Goal: Information Seeking & Learning: Find specific fact

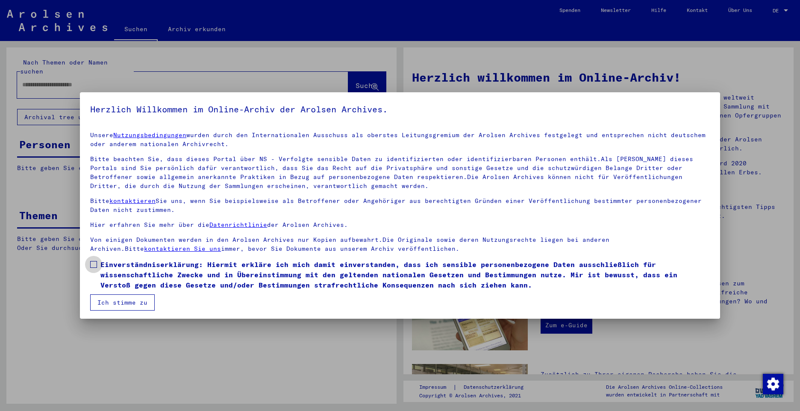
click at [93, 264] on span at bounding box center [93, 264] width 7 height 7
click at [124, 304] on button "Ich stimme zu" at bounding box center [122, 302] width 64 height 16
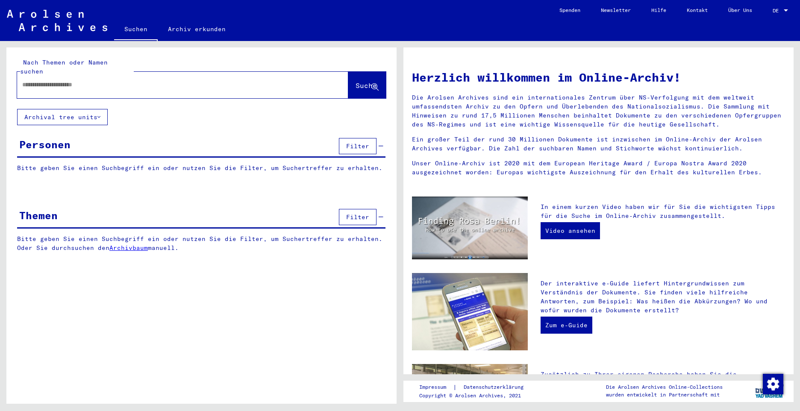
click at [84, 80] on input "text" at bounding box center [172, 84] width 300 height 9
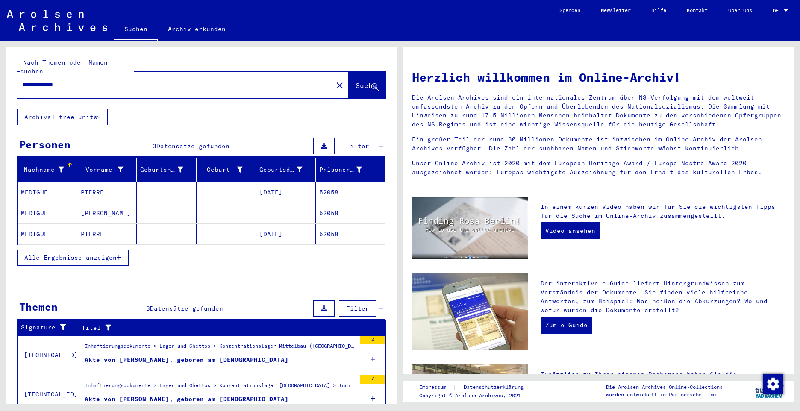
click at [35, 186] on mat-cell "MEDIGUE" at bounding box center [48, 192] width 60 height 21
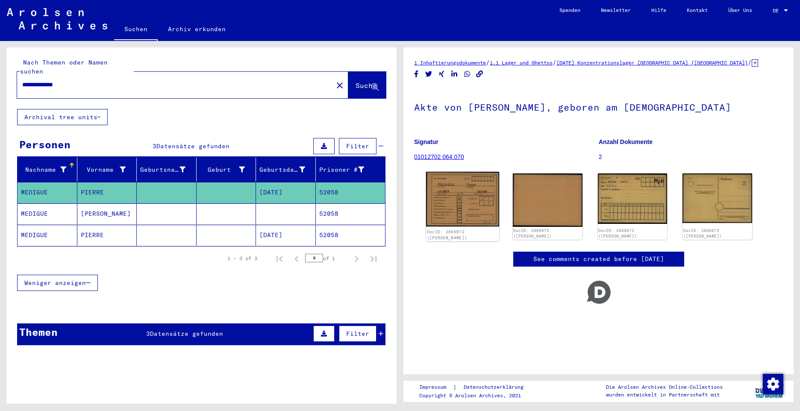
click at [477, 198] on img at bounding box center [462, 199] width 73 height 55
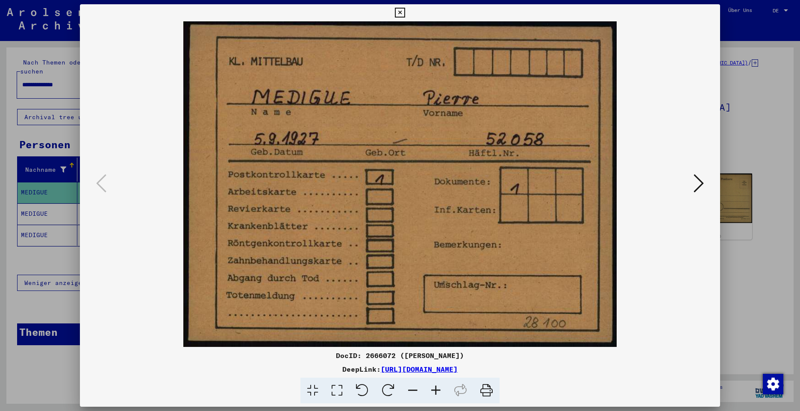
click at [699, 187] on icon at bounding box center [698, 183] width 10 height 21
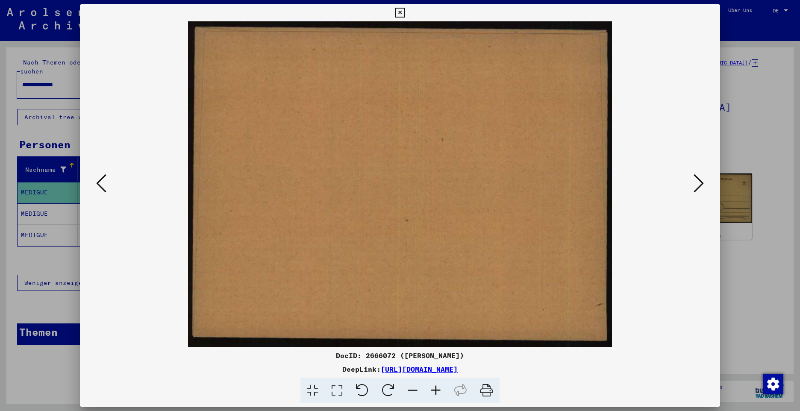
click at [699, 187] on icon at bounding box center [698, 183] width 10 height 21
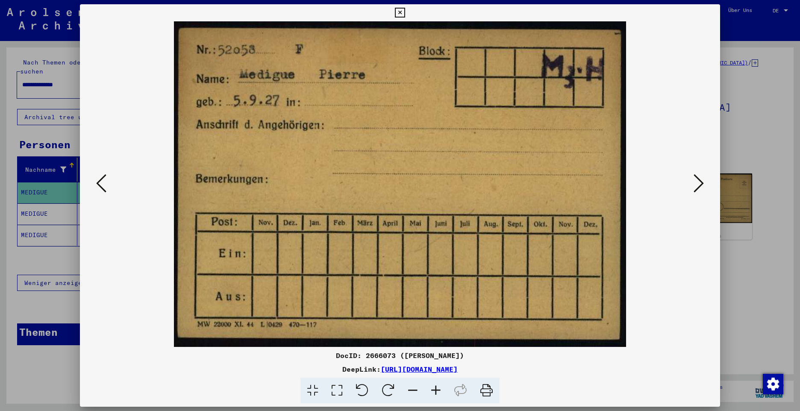
click at [699, 187] on icon at bounding box center [698, 183] width 10 height 21
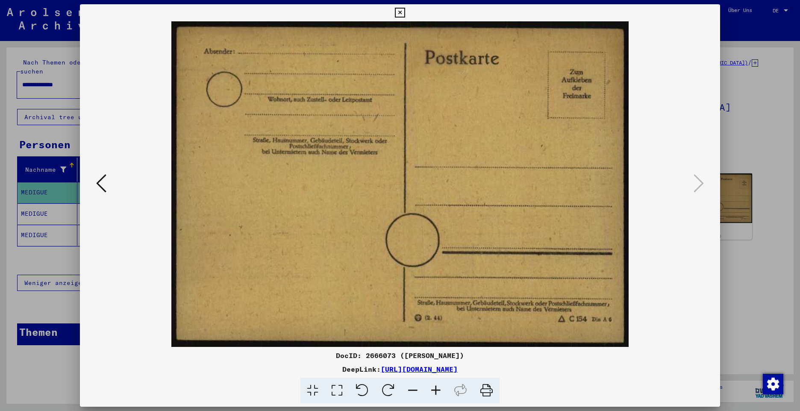
click at [398, 17] on icon at bounding box center [400, 13] width 10 height 10
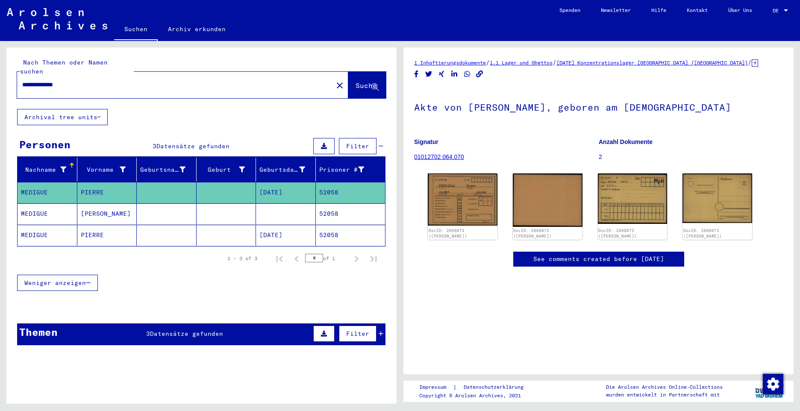
click at [41, 204] on mat-cell "MEDIGUE" at bounding box center [48, 213] width 60 height 21
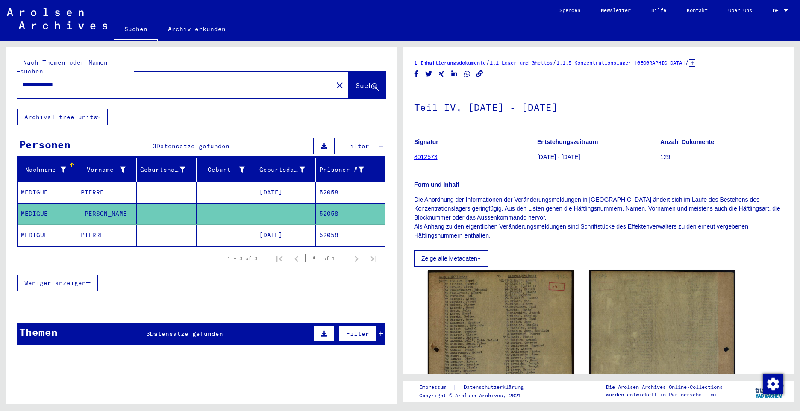
click at [39, 225] on mat-cell "MEDIGUE" at bounding box center [48, 235] width 60 height 21
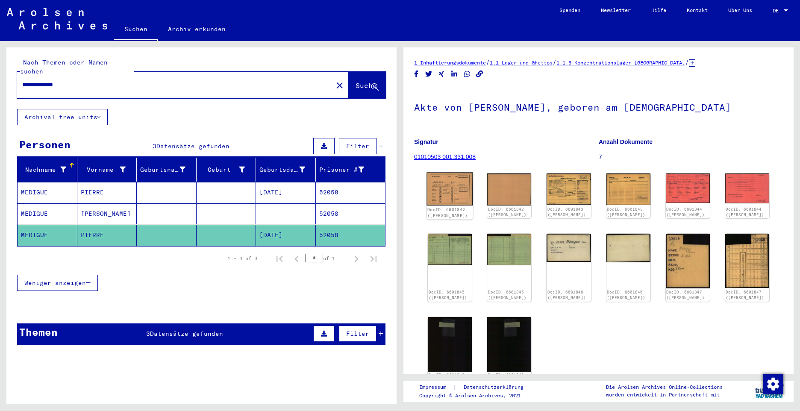
click at [455, 187] on img at bounding box center [449, 189] width 46 height 33
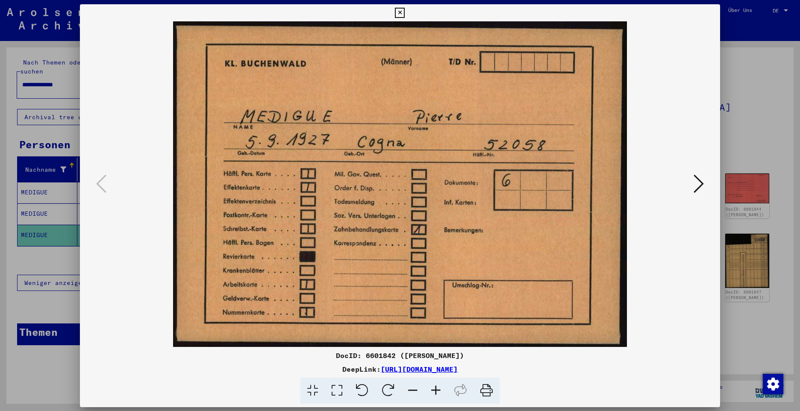
click at [455, 187] on img at bounding box center [400, 183] width 582 height 325
click at [693, 188] on icon at bounding box center [698, 183] width 10 height 21
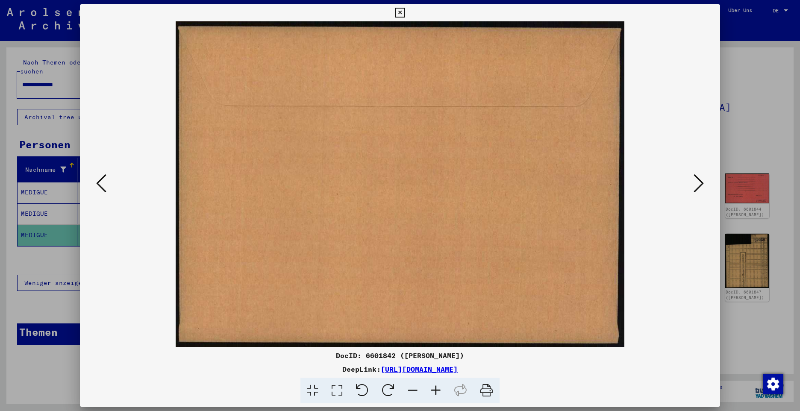
click at [699, 185] on icon at bounding box center [698, 183] width 10 height 21
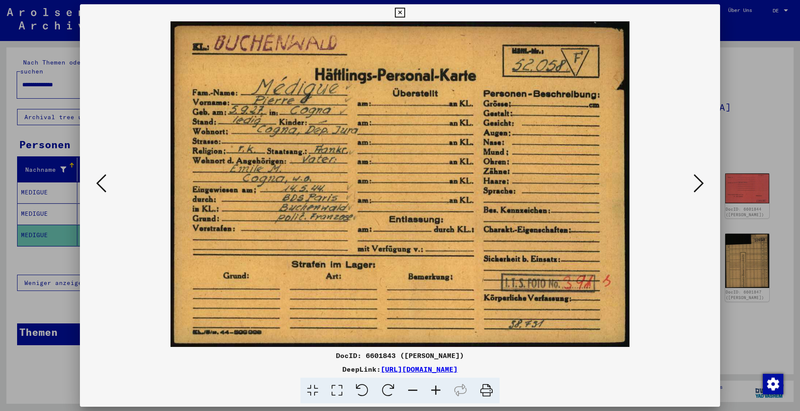
click at [699, 185] on icon at bounding box center [698, 183] width 10 height 21
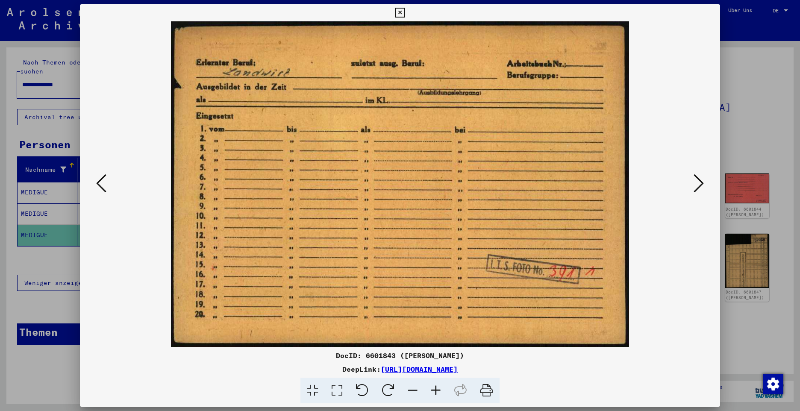
click at [697, 184] on icon at bounding box center [698, 183] width 10 height 21
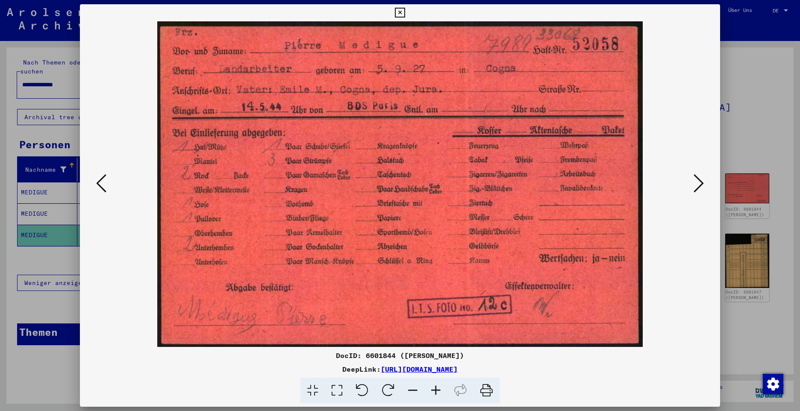
click at [700, 185] on icon at bounding box center [698, 183] width 10 height 21
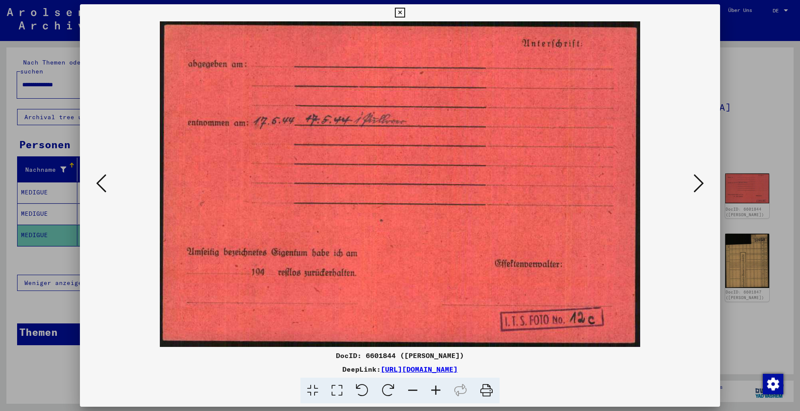
click at [700, 185] on icon at bounding box center [698, 183] width 10 height 21
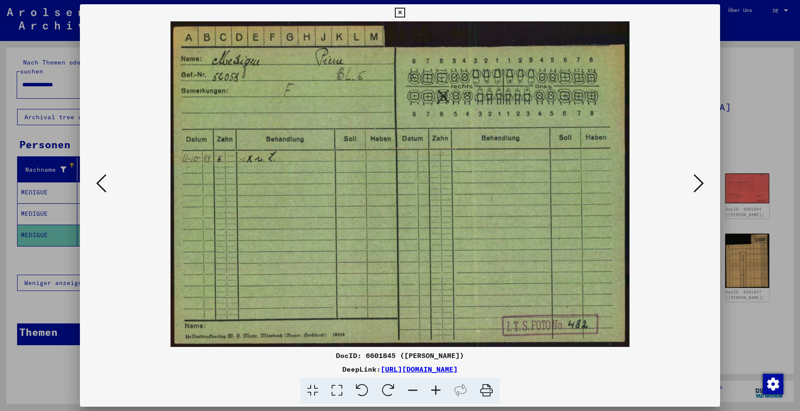
click at [700, 185] on icon at bounding box center [698, 183] width 10 height 21
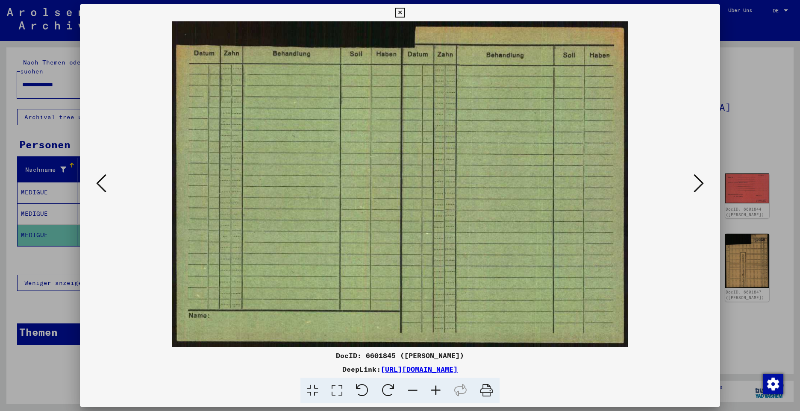
click at [700, 185] on icon at bounding box center [698, 183] width 10 height 21
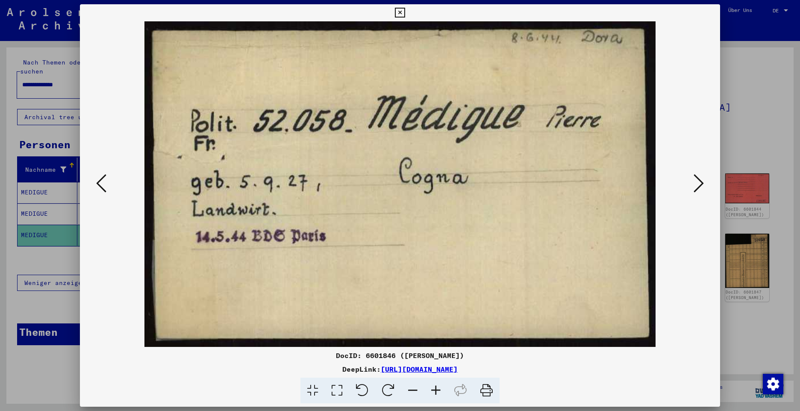
click at [700, 185] on icon at bounding box center [698, 183] width 10 height 21
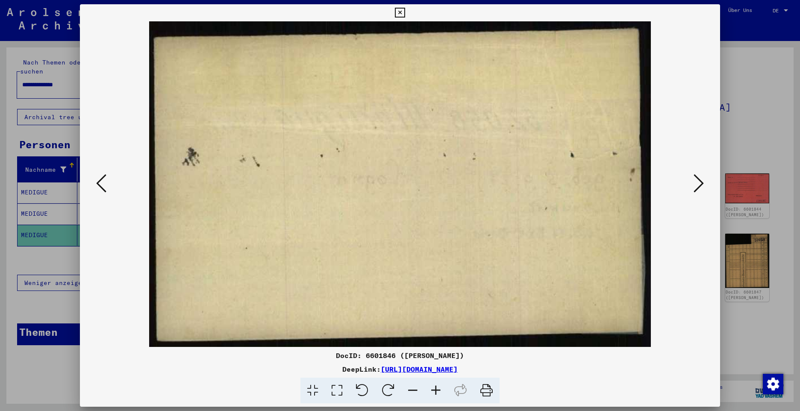
click at [700, 185] on icon at bounding box center [698, 183] width 10 height 21
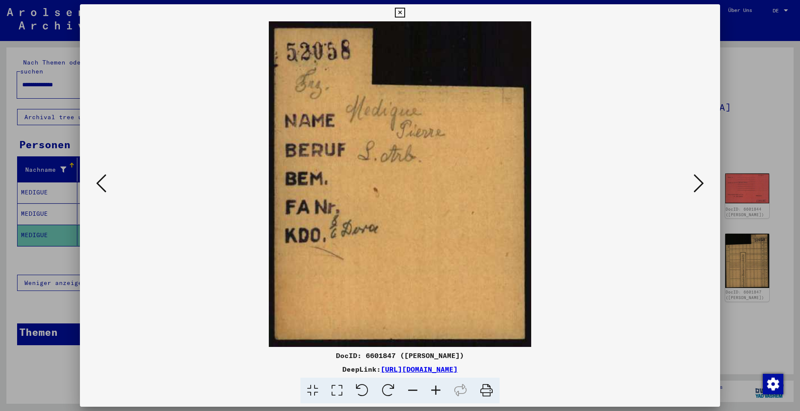
click at [700, 185] on icon at bounding box center [698, 183] width 10 height 21
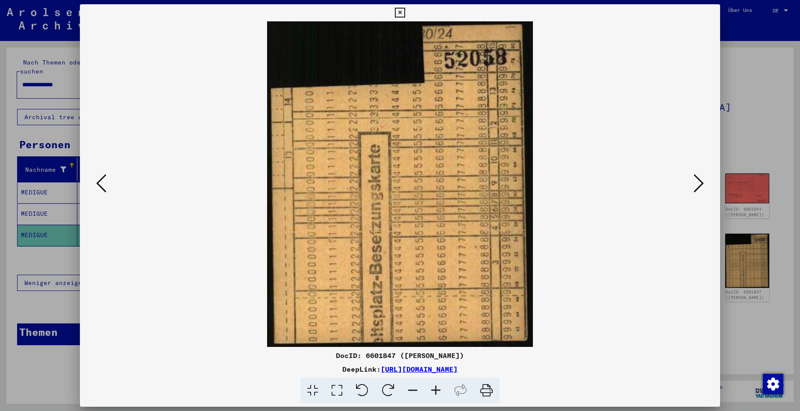
click at [700, 185] on icon at bounding box center [698, 183] width 10 height 21
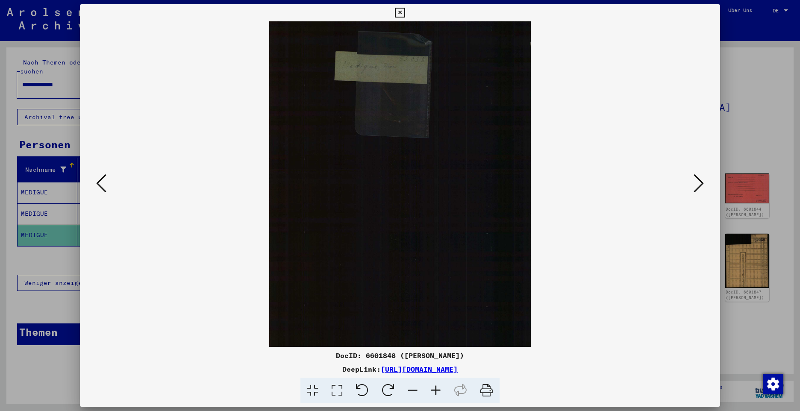
click at [700, 185] on icon at bounding box center [698, 183] width 10 height 21
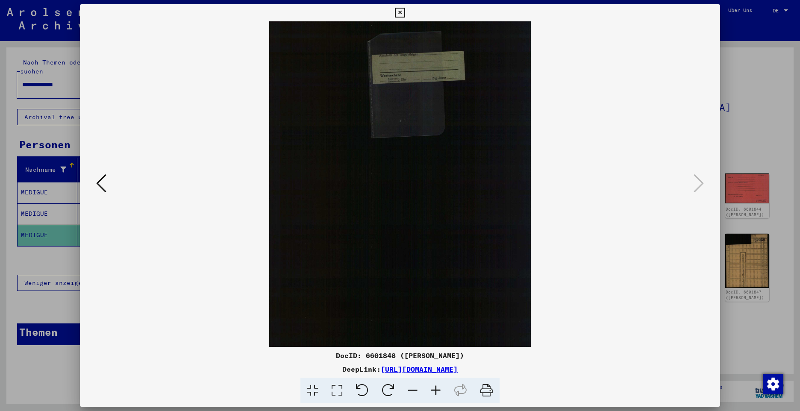
click at [403, 16] on icon at bounding box center [400, 13] width 10 height 10
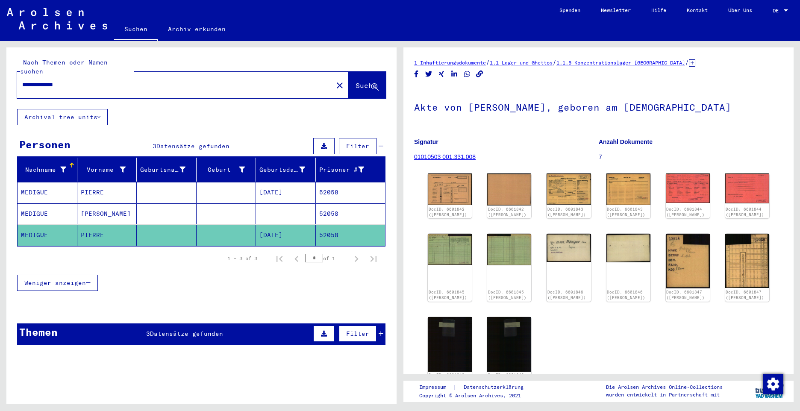
drag, startPoint x: 79, startPoint y: 73, endPoint x: 24, endPoint y: 74, distance: 55.1
click at [21, 75] on div "**********" at bounding box center [172, 84] width 311 height 19
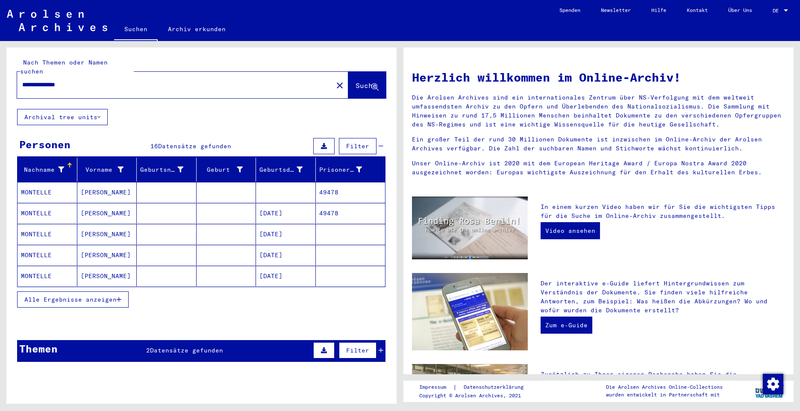
click at [41, 184] on mat-cell "MONTELLE" at bounding box center [48, 192] width 60 height 21
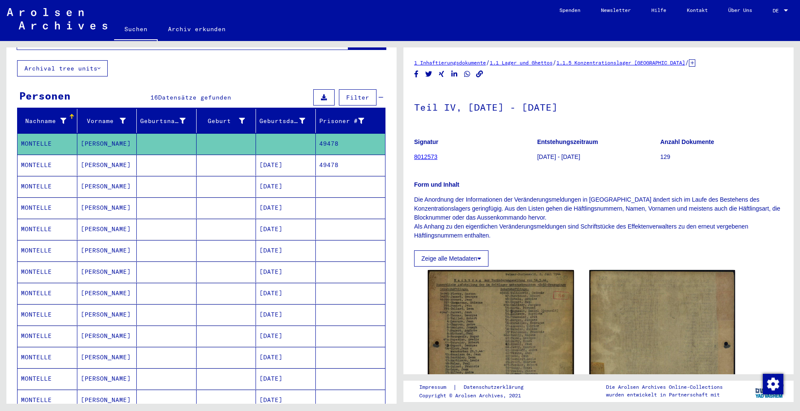
scroll to position [43, 0]
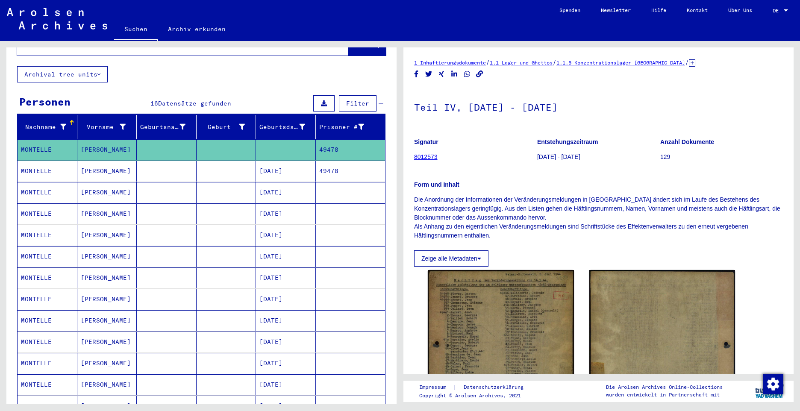
click at [35, 161] on mat-cell "MONTELLE" at bounding box center [48, 171] width 60 height 21
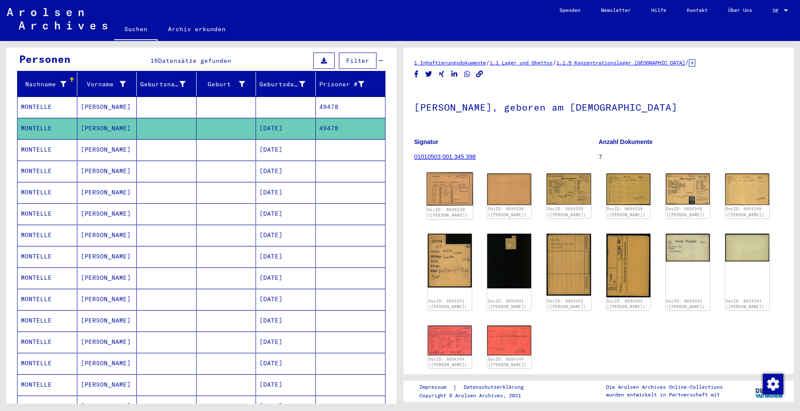
click at [448, 187] on img at bounding box center [449, 189] width 46 height 33
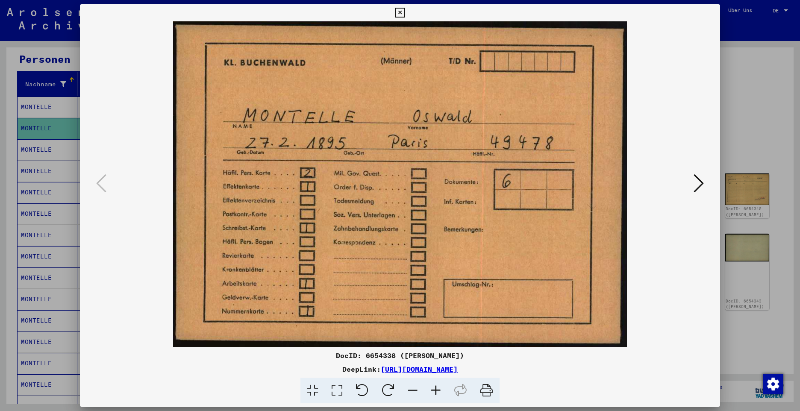
click at [699, 184] on icon at bounding box center [698, 183] width 10 height 21
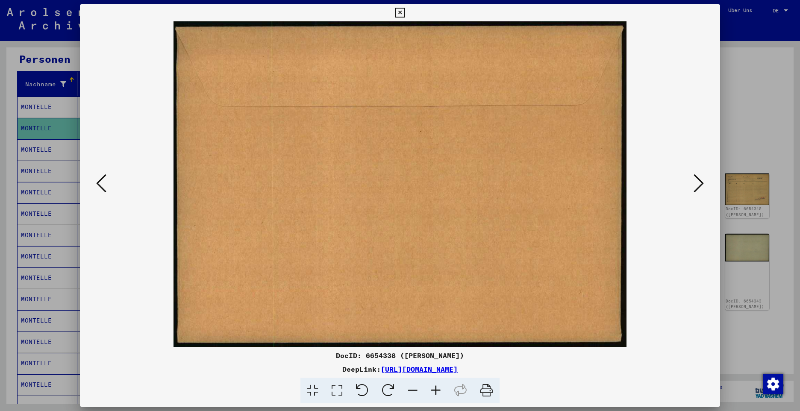
click at [699, 184] on icon at bounding box center [698, 183] width 10 height 21
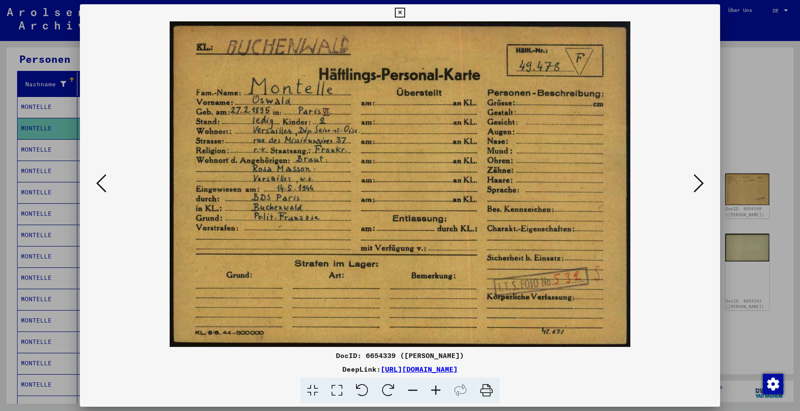
click at [695, 188] on icon at bounding box center [698, 183] width 10 height 21
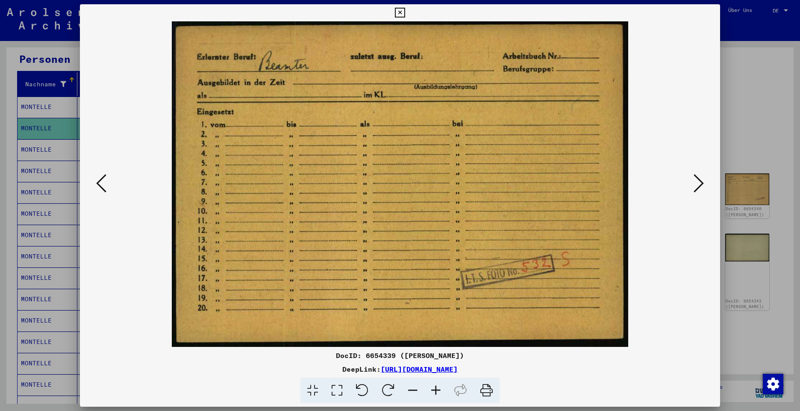
click at [700, 186] on icon at bounding box center [698, 183] width 10 height 21
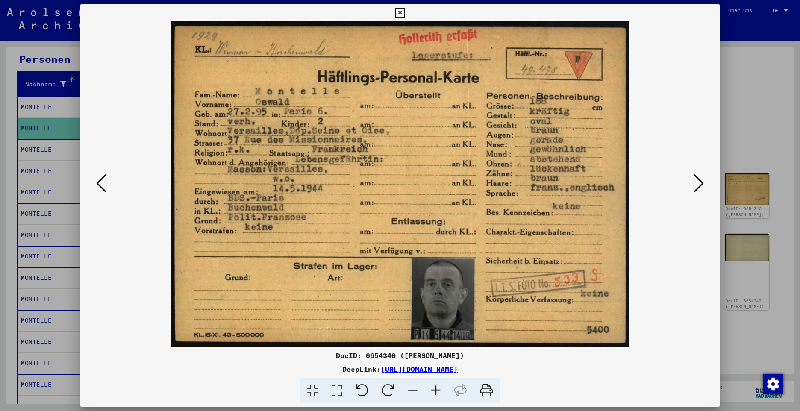
click at [700, 185] on icon at bounding box center [698, 183] width 10 height 21
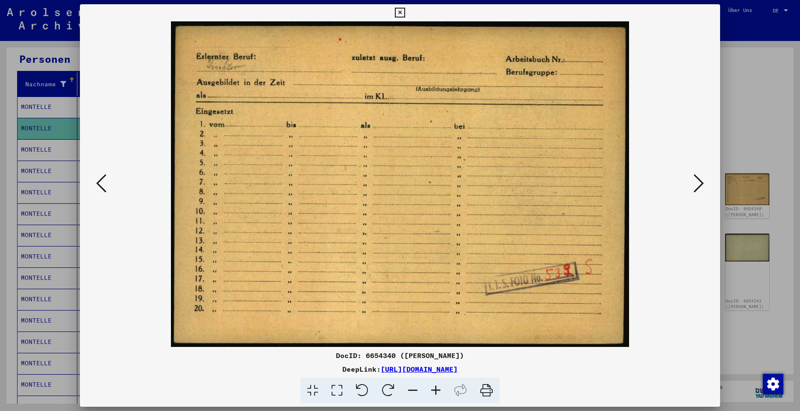
click at [700, 182] on icon at bounding box center [698, 183] width 10 height 21
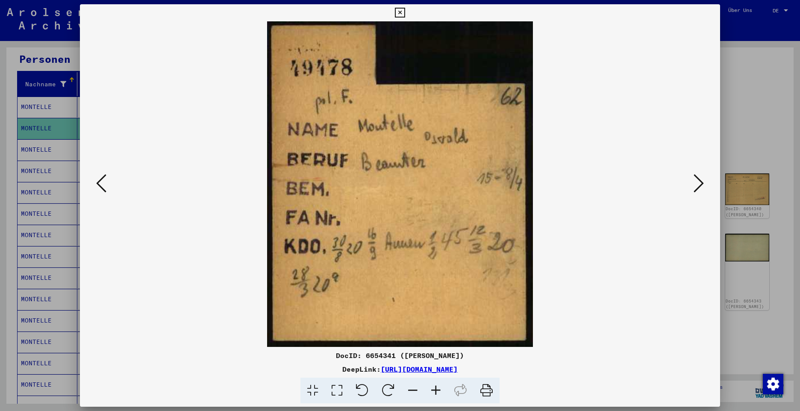
click at [697, 183] on icon at bounding box center [698, 183] width 10 height 21
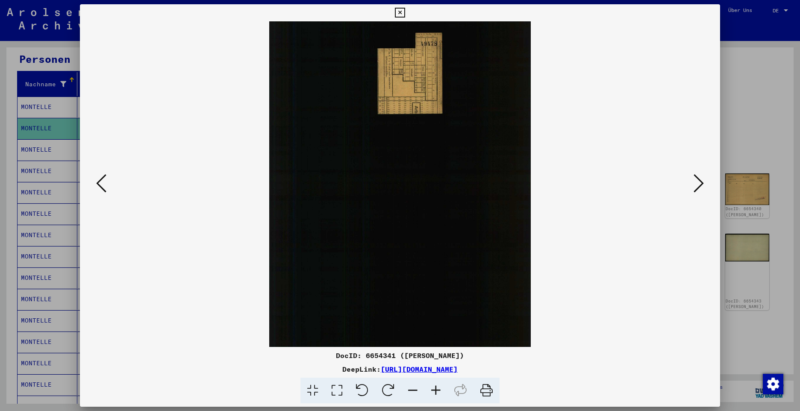
click at [697, 183] on icon at bounding box center [698, 183] width 10 height 21
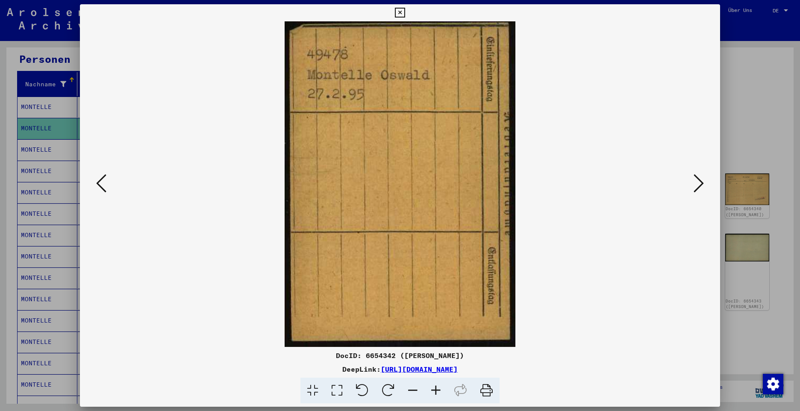
click at [697, 183] on icon at bounding box center [698, 183] width 10 height 21
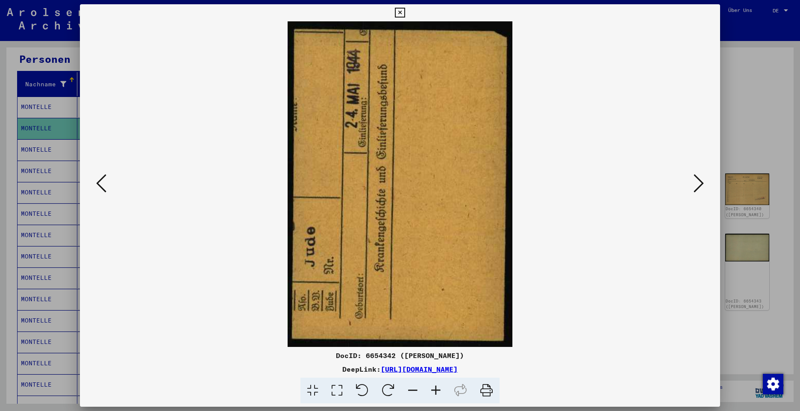
click at [697, 183] on icon at bounding box center [698, 183] width 10 height 21
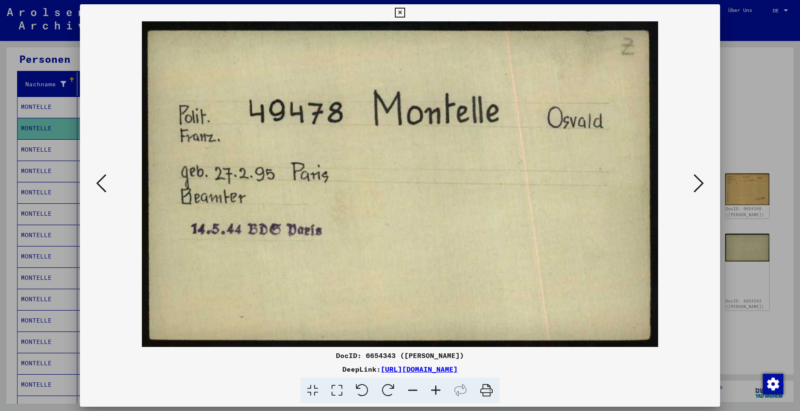
click at [697, 183] on icon at bounding box center [698, 183] width 10 height 21
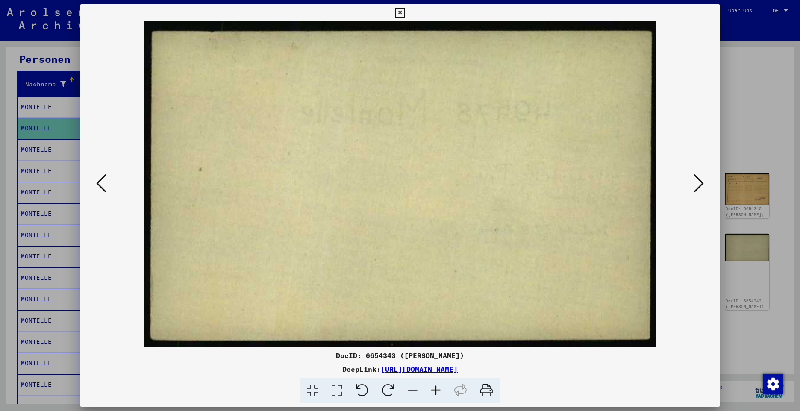
click at [697, 183] on icon at bounding box center [698, 183] width 10 height 21
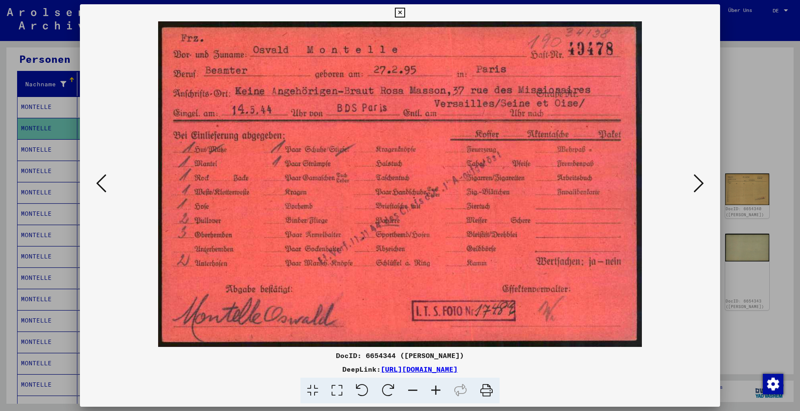
click at [698, 183] on icon at bounding box center [698, 183] width 10 height 21
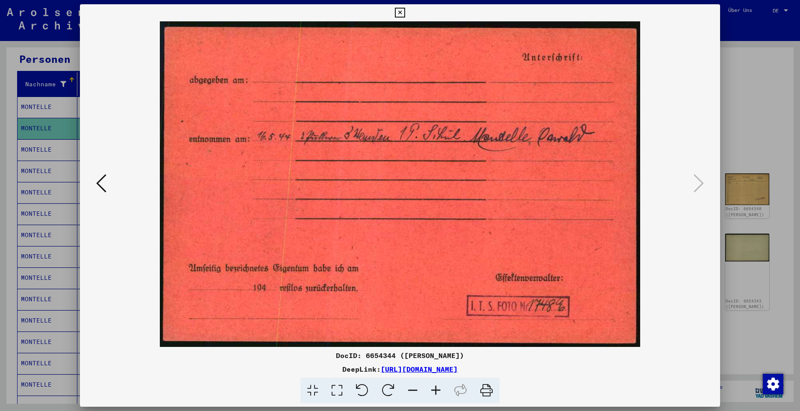
click at [397, 15] on icon at bounding box center [400, 13] width 10 height 10
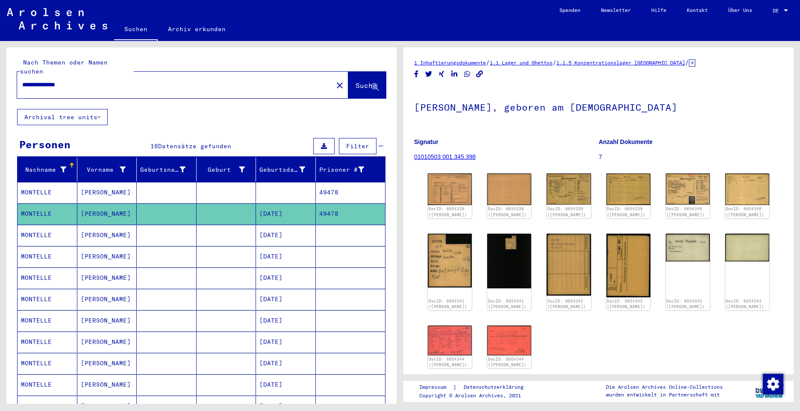
drag, startPoint x: 84, startPoint y: 74, endPoint x: 9, endPoint y: 57, distance: 77.2
click at [9, 57] on div "**********" at bounding box center [201, 78] width 390 height 62
type input "**********"
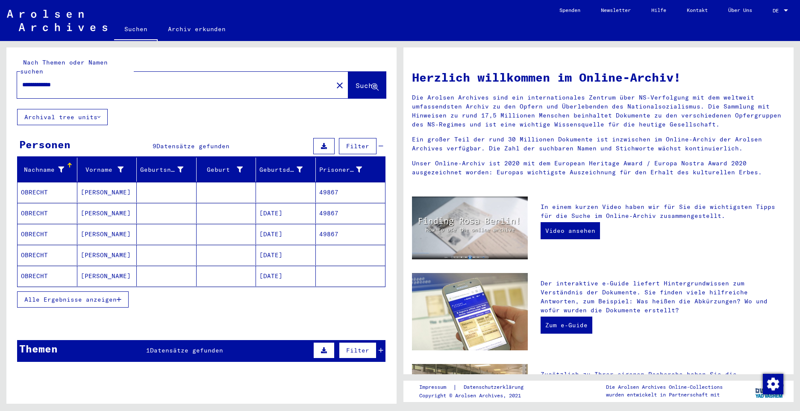
click at [29, 182] on mat-cell "OBRECHT" at bounding box center [48, 192] width 60 height 21
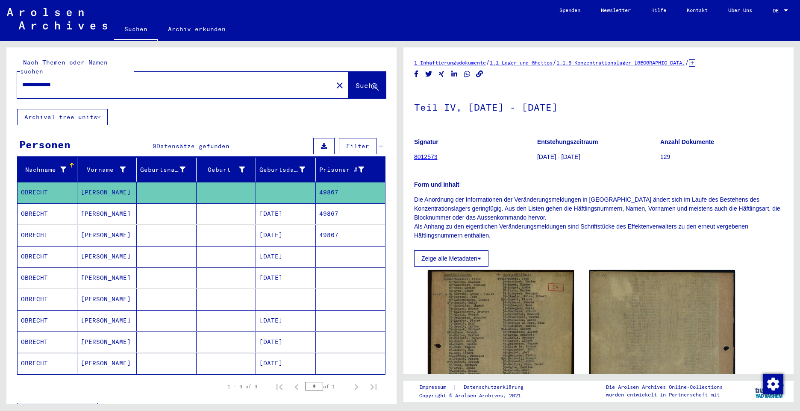
click at [42, 203] on mat-cell "OBRECHT" at bounding box center [48, 213] width 60 height 21
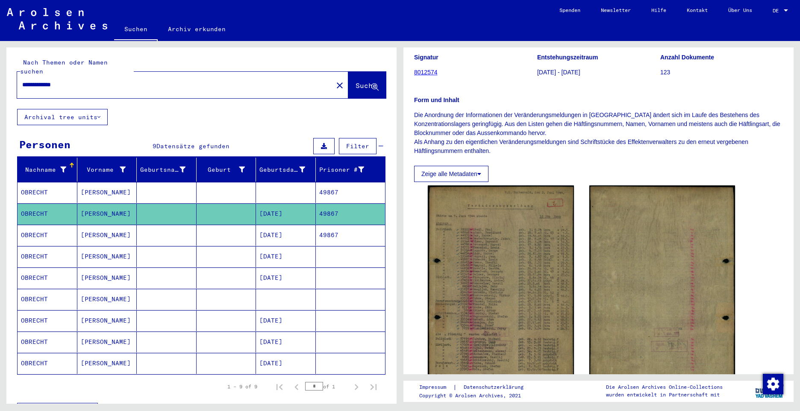
scroll to position [85, 0]
click at [38, 228] on mat-cell "OBRECHT" at bounding box center [48, 235] width 60 height 21
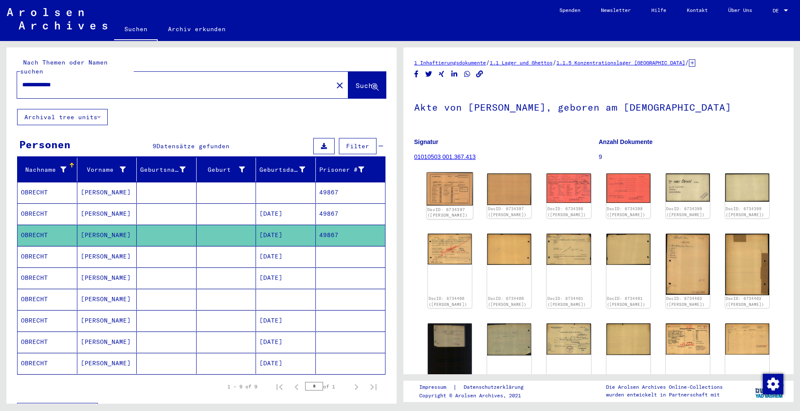
click at [446, 197] on img at bounding box center [449, 189] width 46 height 33
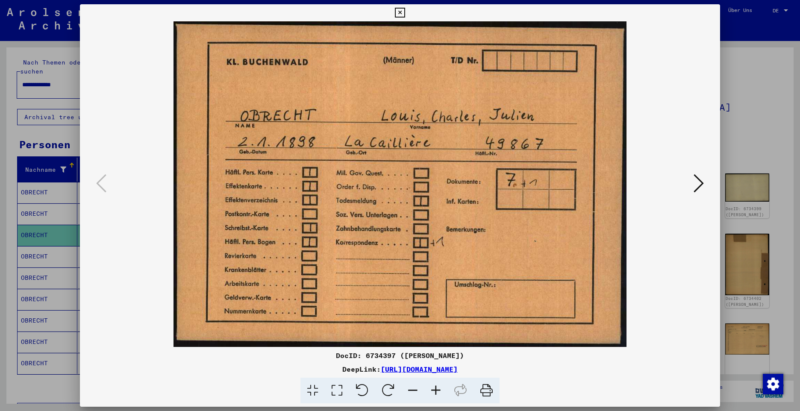
click at [700, 186] on icon at bounding box center [698, 183] width 10 height 21
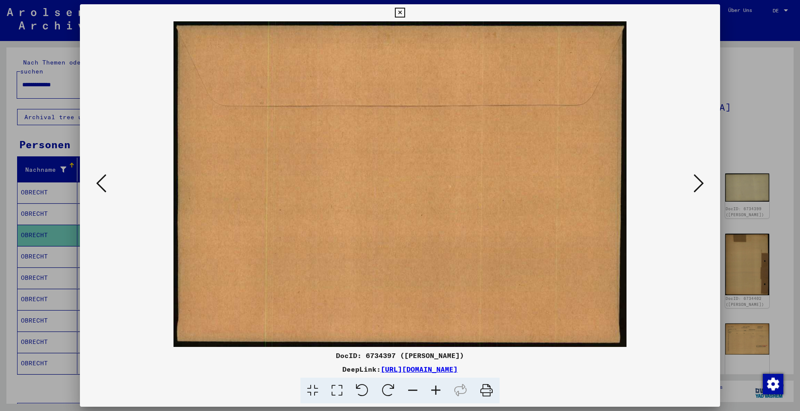
click at [700, 186] on icon at bounding box center [698, 183] width 10 height 21
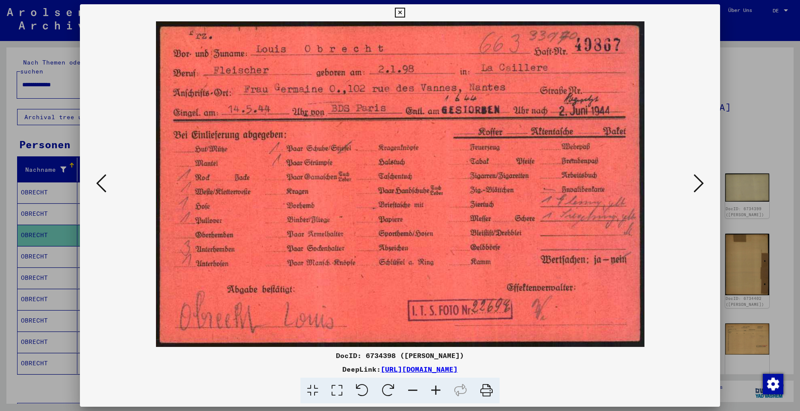
click at [698, 185] on icon at bounding box center [698, 183] width 10 height 21
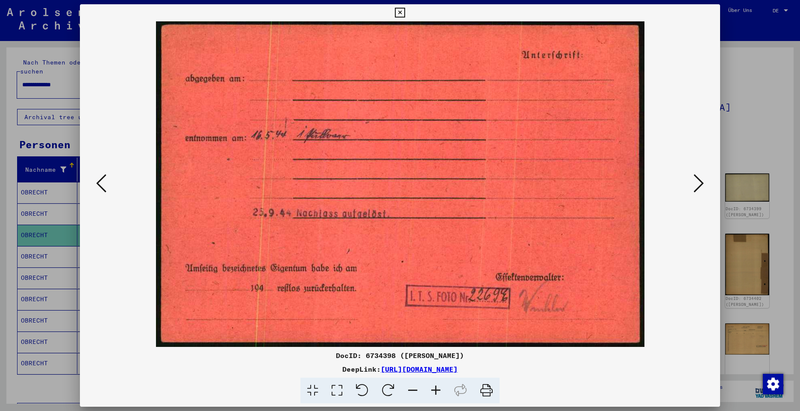
click at [698, 185] on icon at bounding box center [698, 183] width 10 height 21
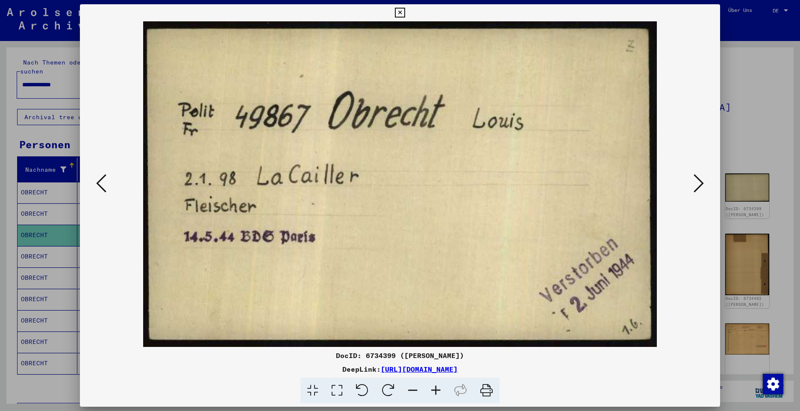
click at [698, 185] on icon at bounding box center [698, 183] width 10 height 21
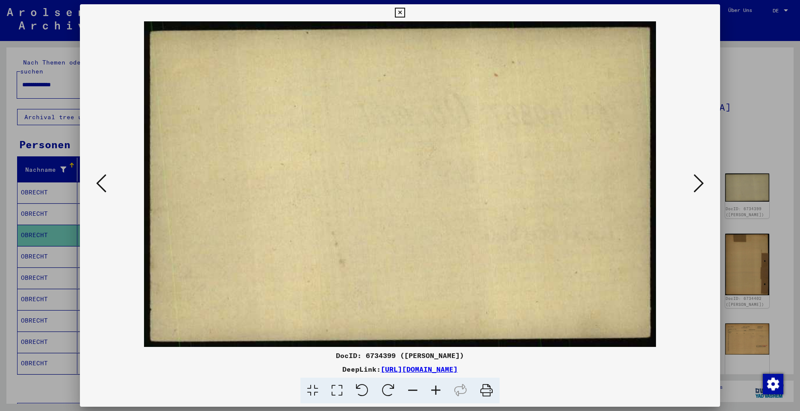
click at [698, 185] on icon at bounding box center [698, 183] width 10 height 21
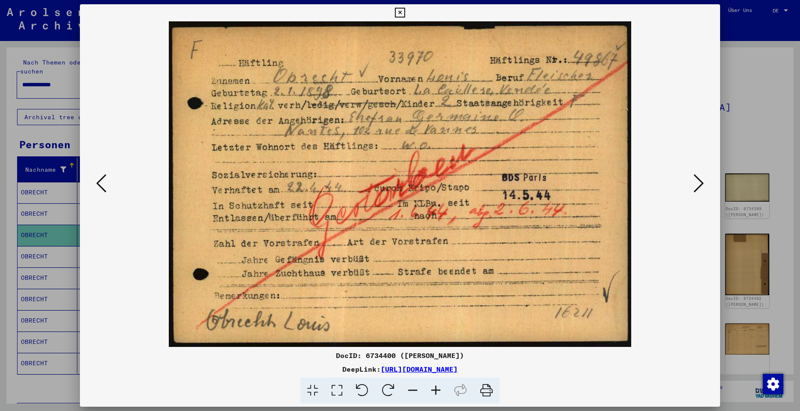
click at [700, 184] on icon at bounding box center [698, 183] width 10 height 21
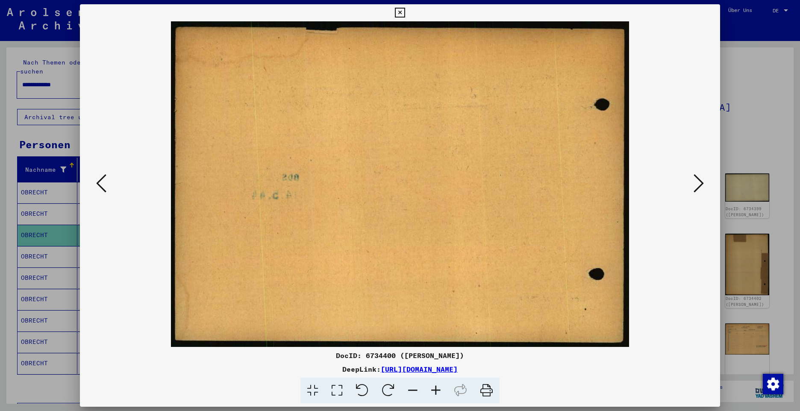
click at [700, 184] on icon at bounding box center [698, 183] width 10 height 21
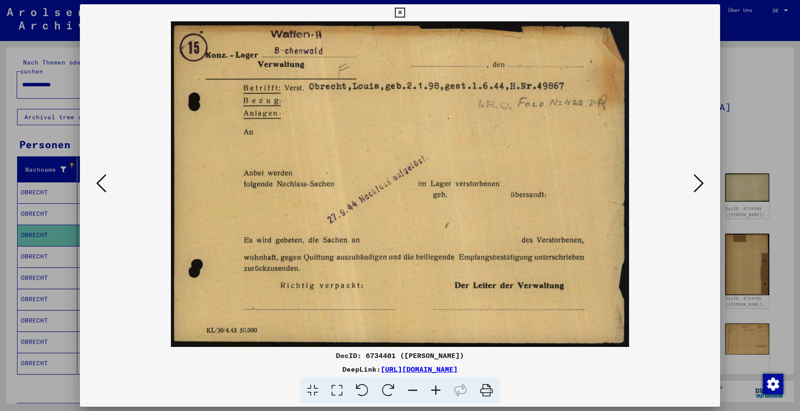
click at [700, 184] on icon at bounding box center [698, 183] width 10 height 21
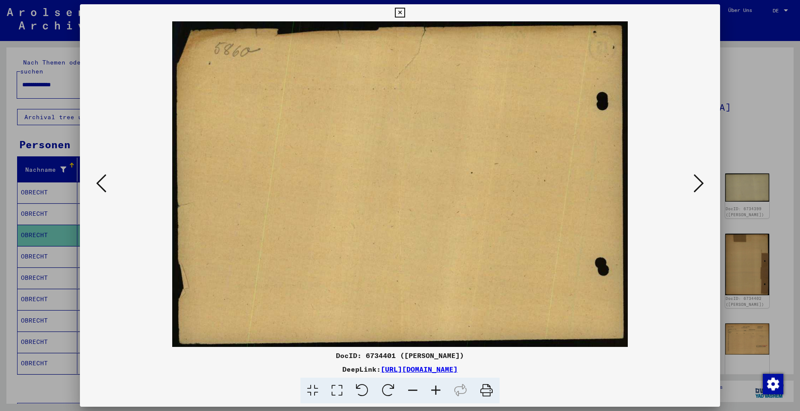
click at [700, 184] on icon at bounding box center [698, 183] width 10 height 21
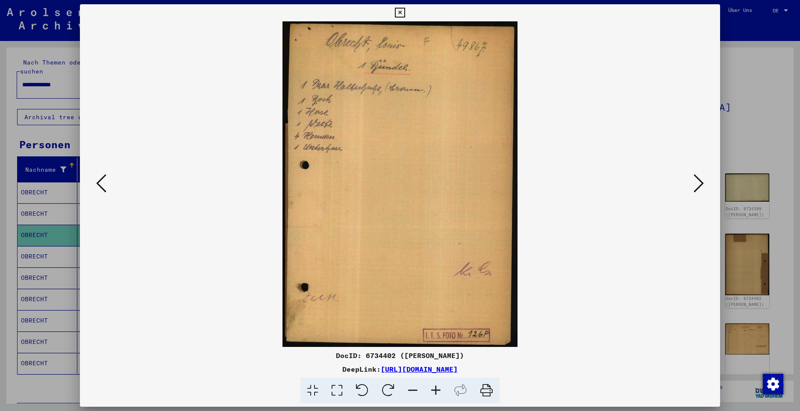
click at [700, 184] on icon at bounding box center [698, 183] width 10 height 21
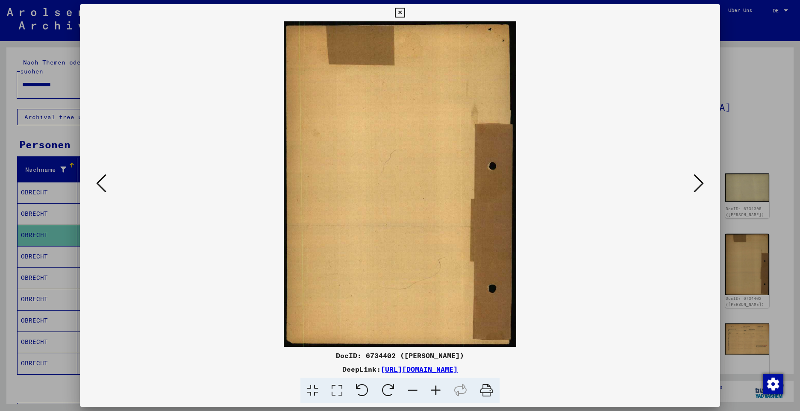
click at [700, 184] on icon at bounding box center [698, 183] width 10 height 21
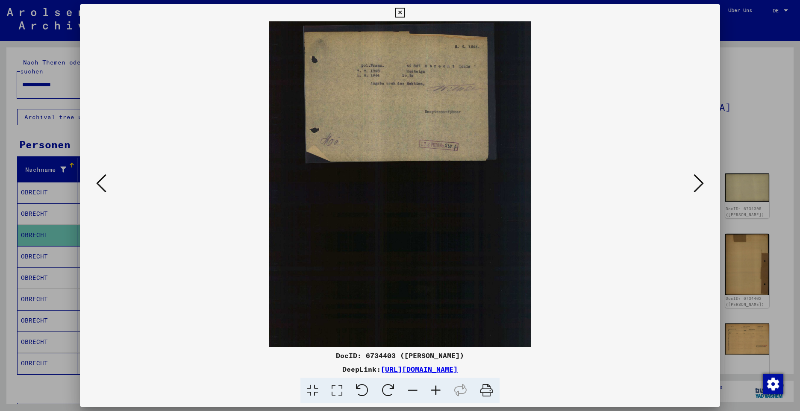
click at [435, 391] on icon at bounding box center [435, 391] width 23 height 26
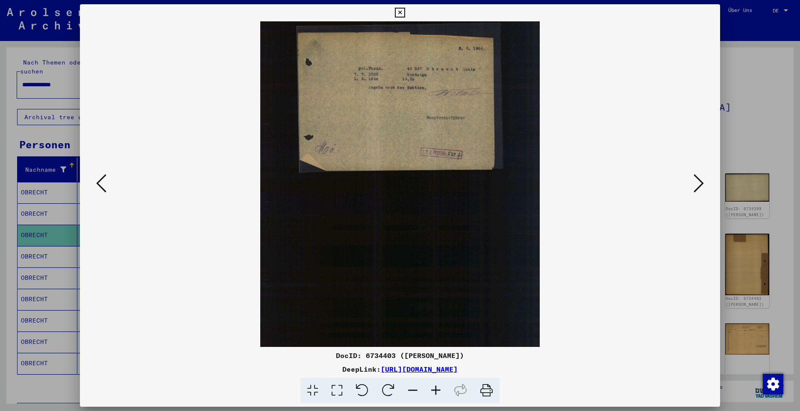
click at [435, 391] on icon at bounding box center [435, 391] width 23 height 26
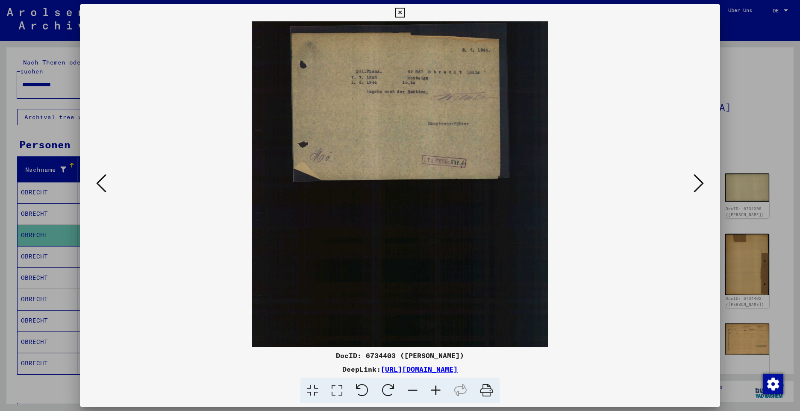
click at [435, 391] on icon at bounding box center [435, 391] width 23 height 26
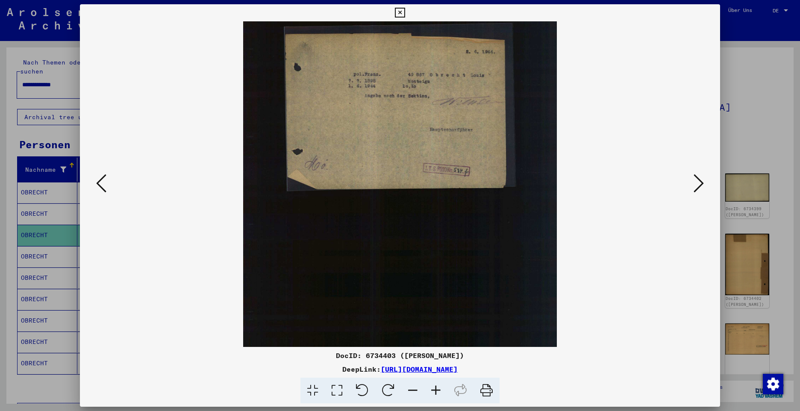
click at [435, 391] on icon at bounding box center [435, 391] width 23 height 26
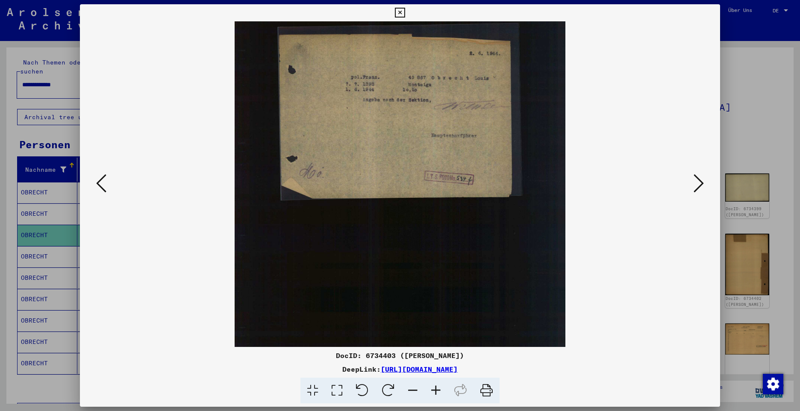
click at [435, 391] on icon at bounding box center [435, 391] width 23 height 26
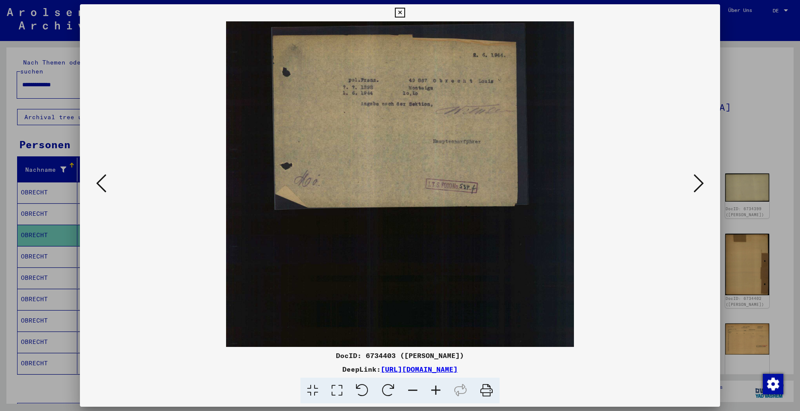
click at [435, 391] on icon at bounding box center [435, 391] width 23 height 26
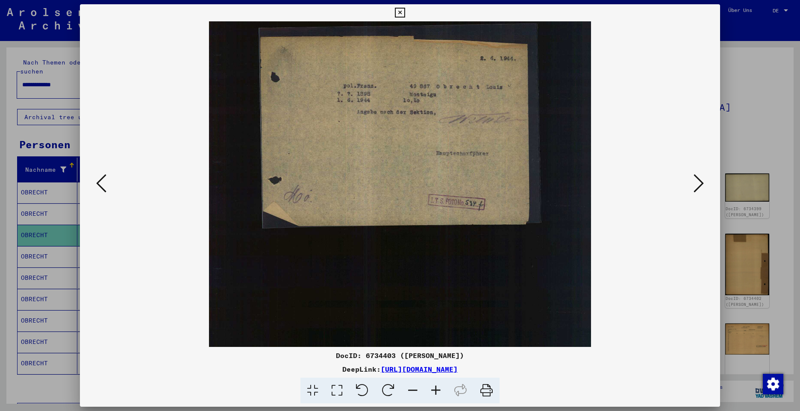
click at [435, 391] on icon at bounding box center [435, 391] width 23 height 26
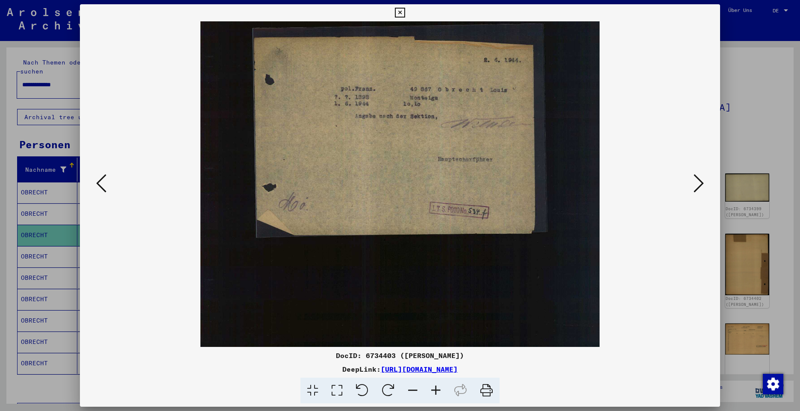
click at [435, 391] on icon at bounding box center [435, 391] width 23 height 26
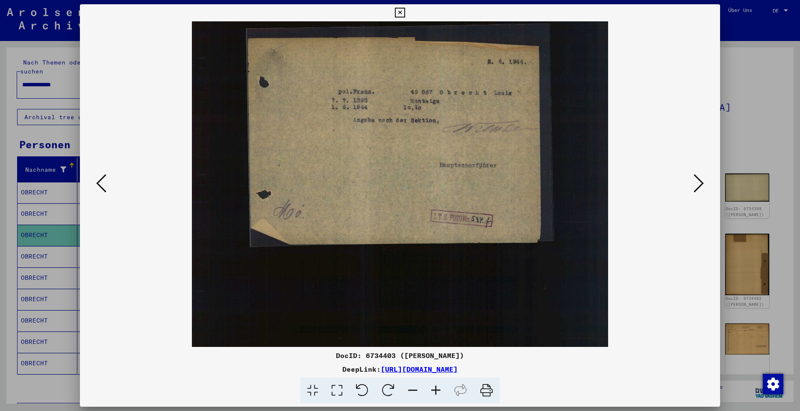
click at [435, 391] on icon at bounding box center [435, 391] width 23 height 26
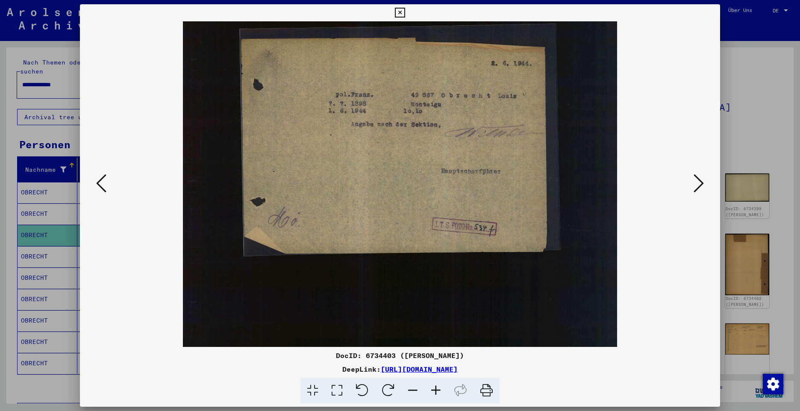
click at [435, 391] on icon at bounding box center [435, 391] width 23 height 26
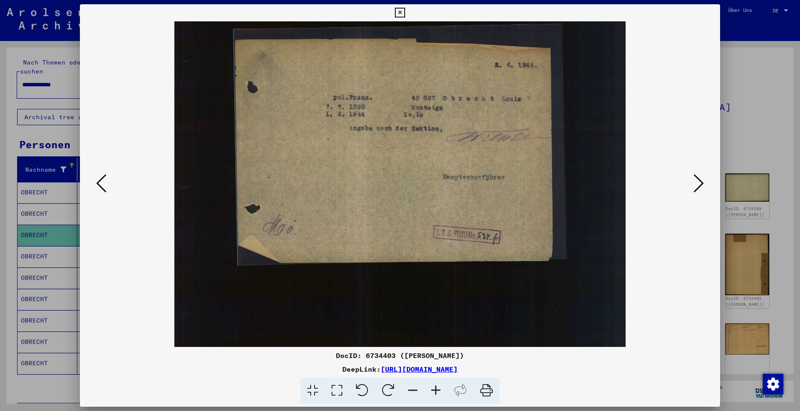
click at [435, 391] on icon at bounding box center [435, 391] width 23 height 26
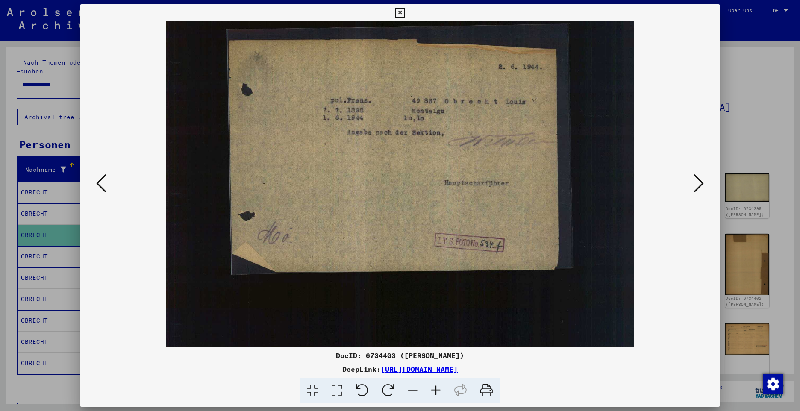
click at [435, 391] on icon at bounding box center [435, 391] width 23 height 26
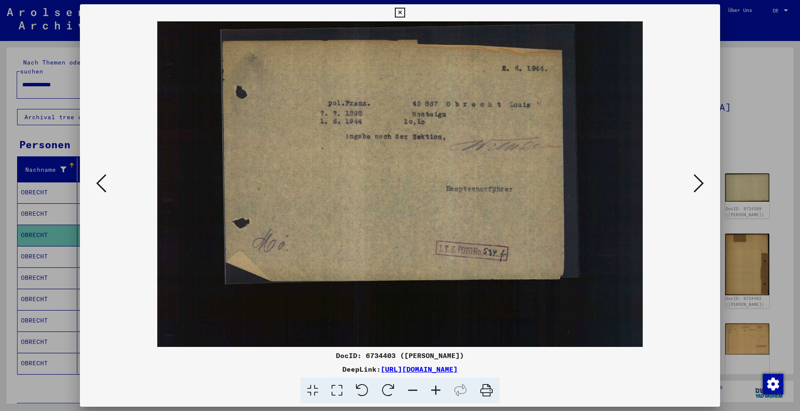
click at [435, 391] on icon at bounding box center [435, 391] width 23 height 26
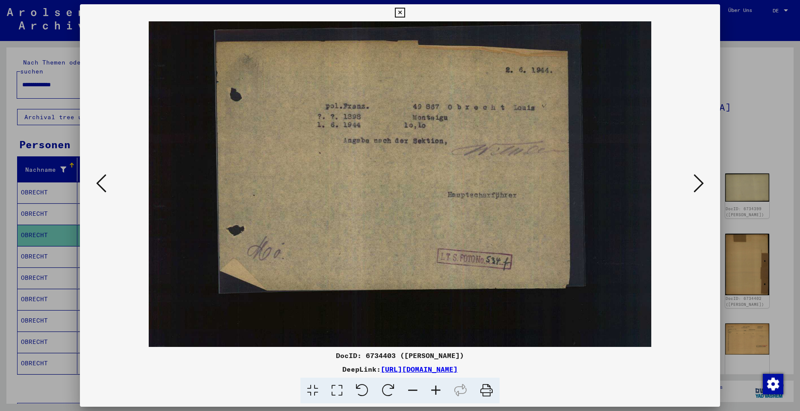
click at [435, 391] on icon at bounding box center [435, 391] width 23 height 26
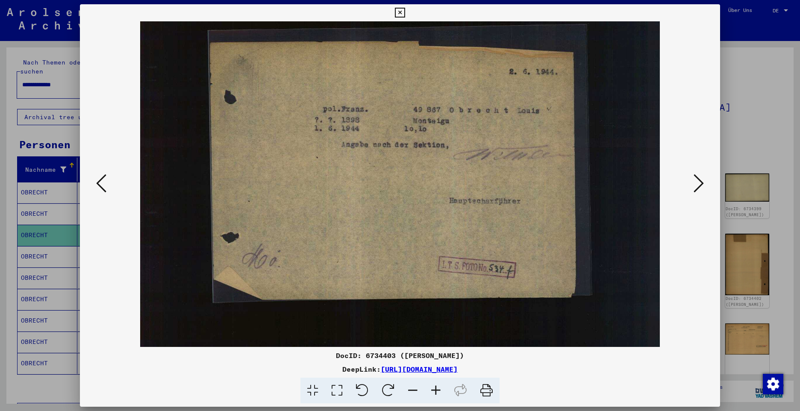
click at [435, 391] on icon at bounding box center [435, 391] width 23 height 26
click at [396, 13] on icon at bounding box center [400, 13] width 10 height 10
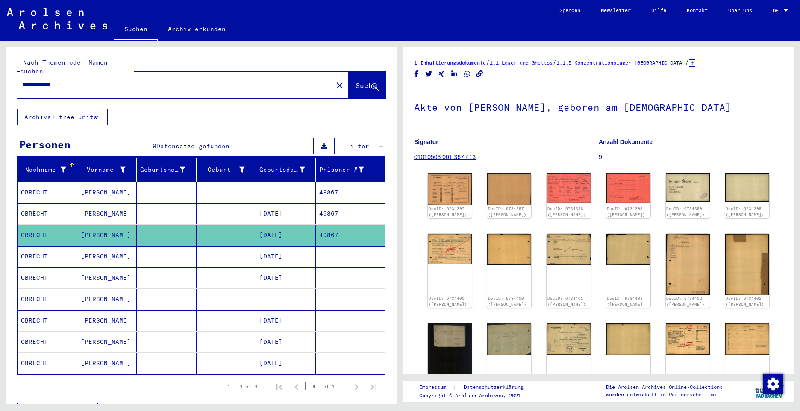
click at [35, 331] on mat-cell "OBRECHT" at bounding box center [48, 341] width 60 height 21
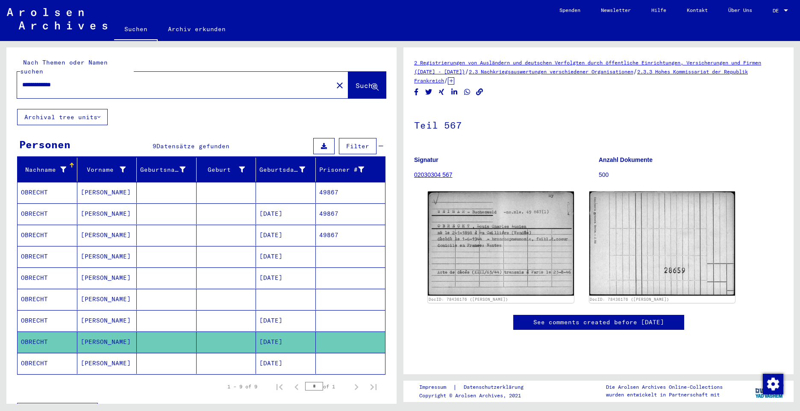
click at [32, 356] on mat-cell "OBRECHT" at bounding box center [48, 363] width 60 height 21
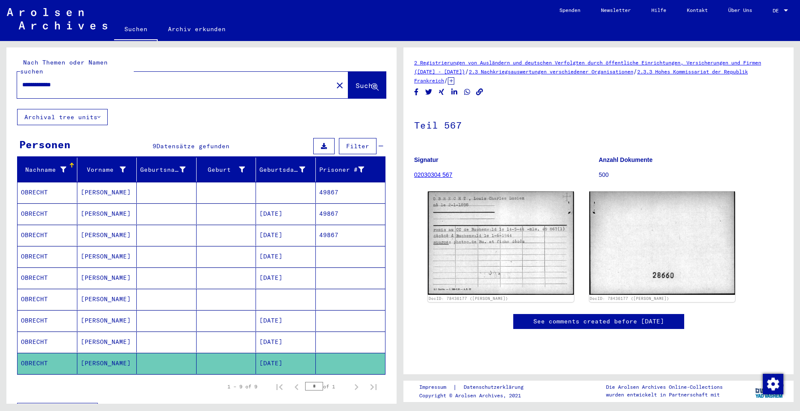
click at [88, 80] on input "**********" at bounding box center [174, 84] width 305 height 9
drag, startPoint x: 81, startPoint y: 76, endPoint x: 10, endPoint y: 74, distance: 70.9
click at [10, 74] on div "**********" at bounding box center [201, 78] width 390 height 62
paste input "********"
type input "**********"
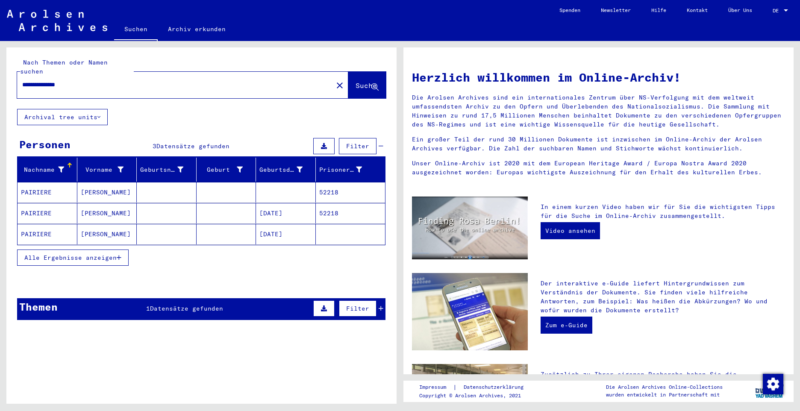
click at [46, 185] on mat-cell "PAIRIERE" at bounding box center [48, 192] width 60 height 21
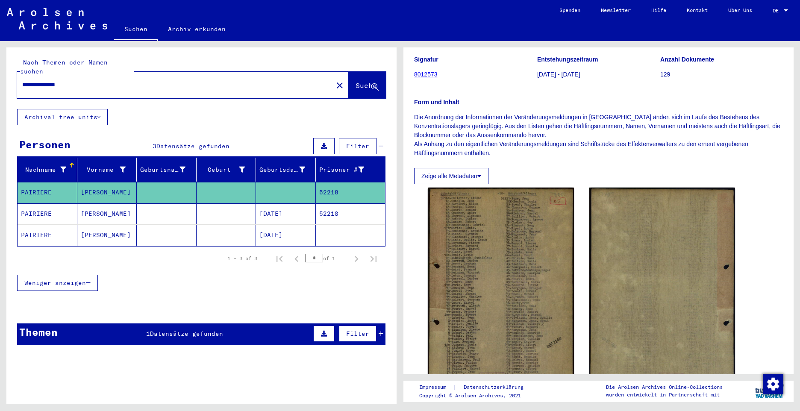
scroll to position [85, 0]
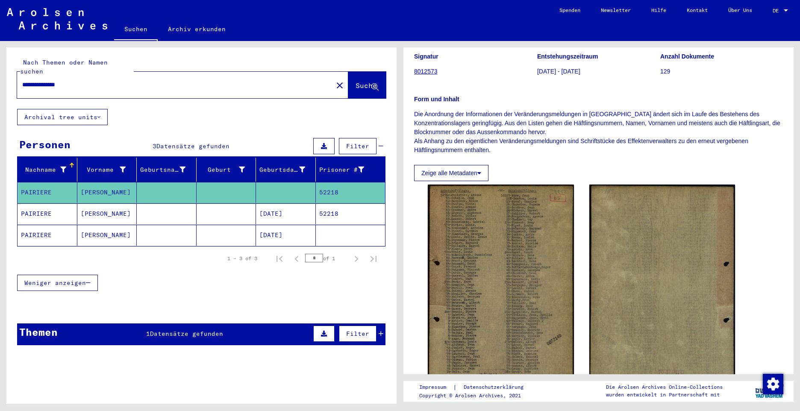
click at [34, 205] on mat-cell "PAIRIERE" at bounding box center [48, 213] width 60 height 21
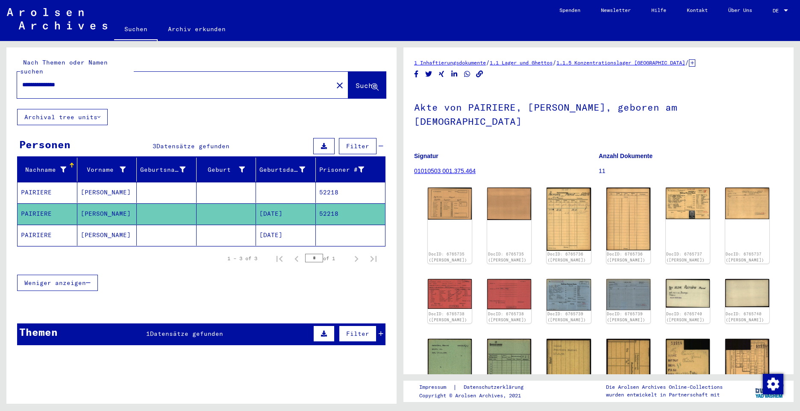
click at [43, 225] on mat-cell "PAIRIERE" at bounding box center [48, 235] width 60 height 21
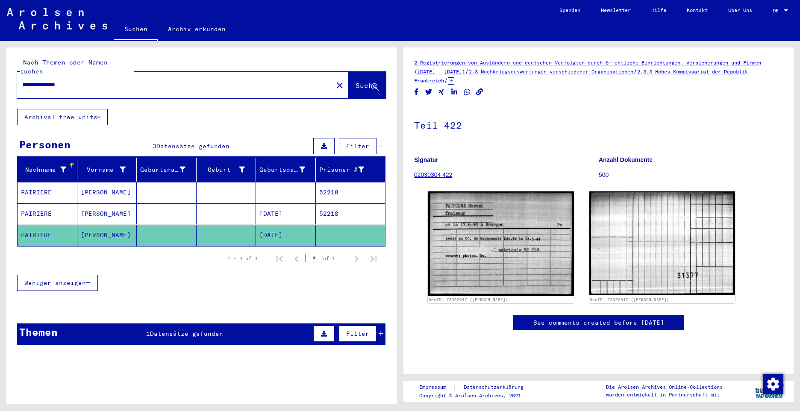
click at [29, 203] on mat-cell "PAIRIERE" at bounding box center [48, 213] width 60 height 21
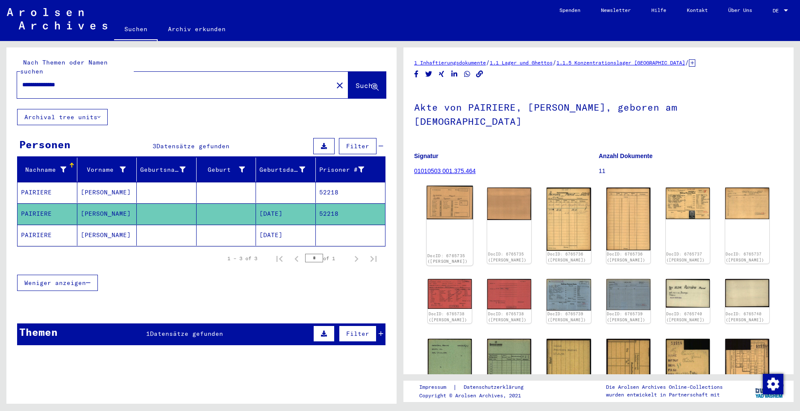
click at [455, 188] on img at bounding box center [449, 203] width 46 height 34
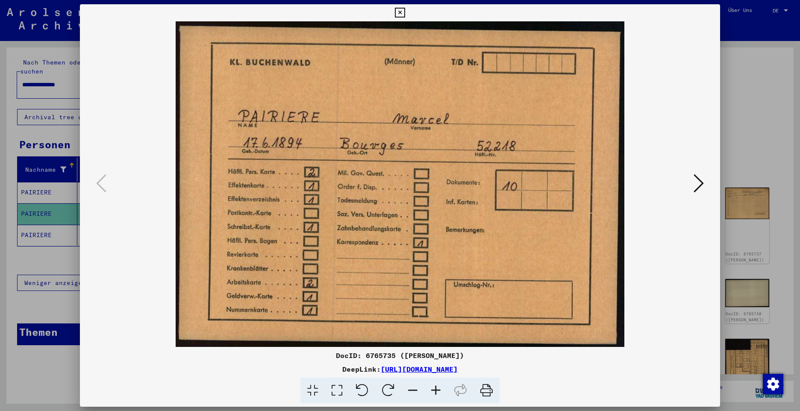
click at [698, 187] on icon at bounding box center [698, 183] width 10 height 21
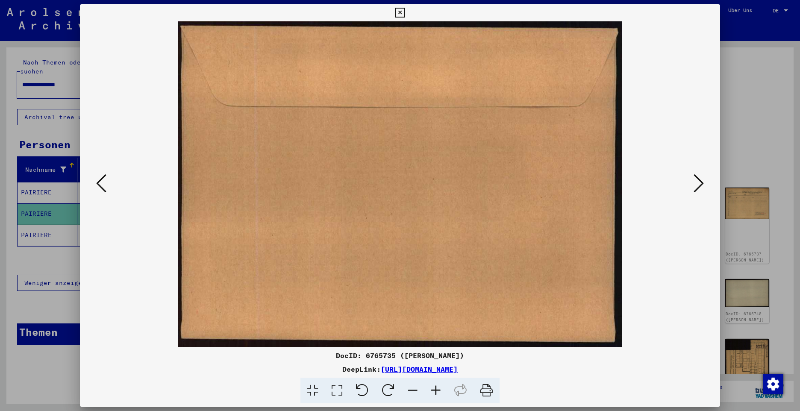
click at [698, 185] on icon at bounding box center [698, 183] width 10 height 21
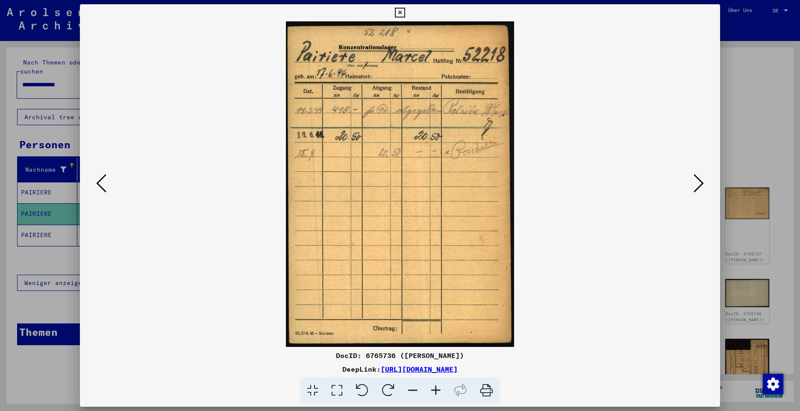
click at [698, 185] on icon at bounding box center [698, 183] width 10 height 21
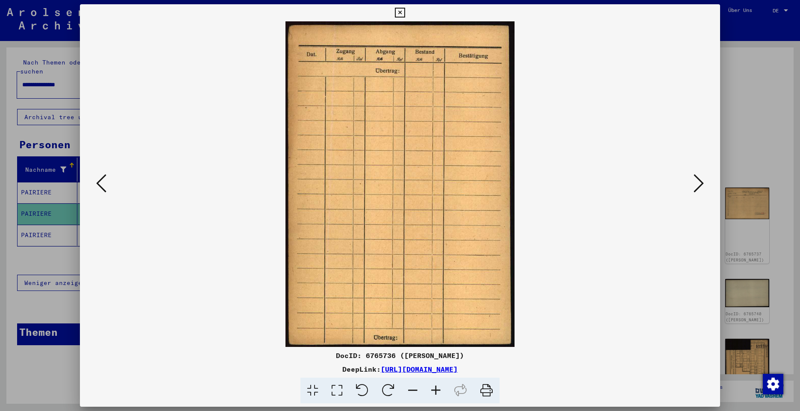
click at [698, 185] on icon at bounding box center [698, 183] width 10 height 21
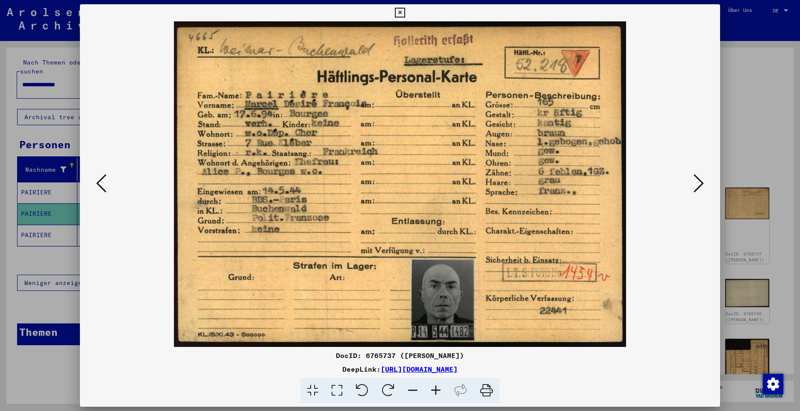
click at [697, 185] on icon at bounding box center [698, 183] width 10 height 21
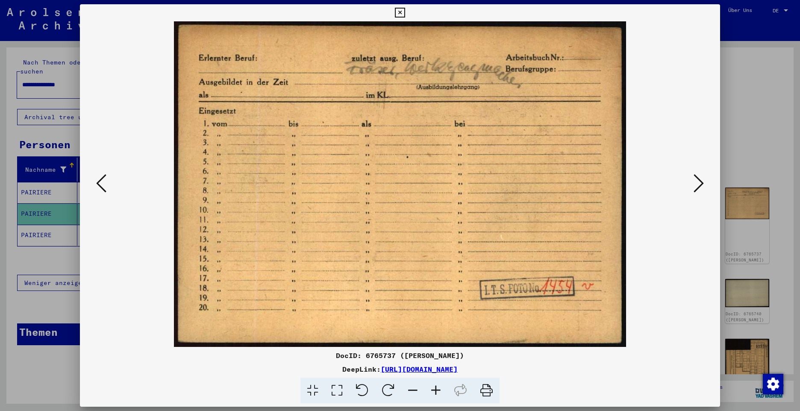
click at [696, 188] on icon at bounding box center [698, 183] width 10 height 21
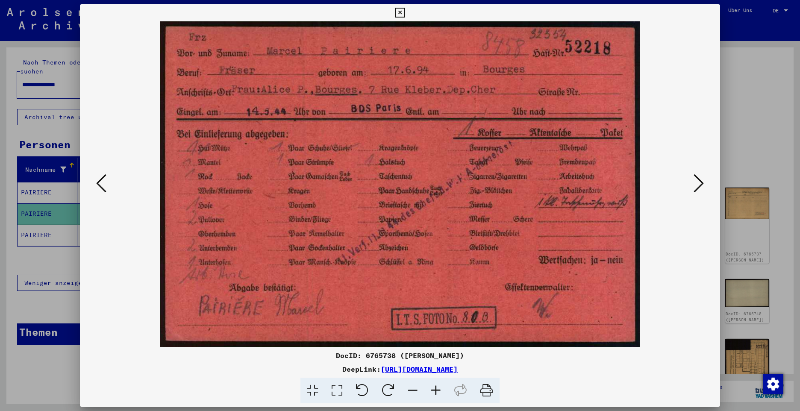
click at [698, 185] on icon at bounding box center [698, 183] width 10 height 21
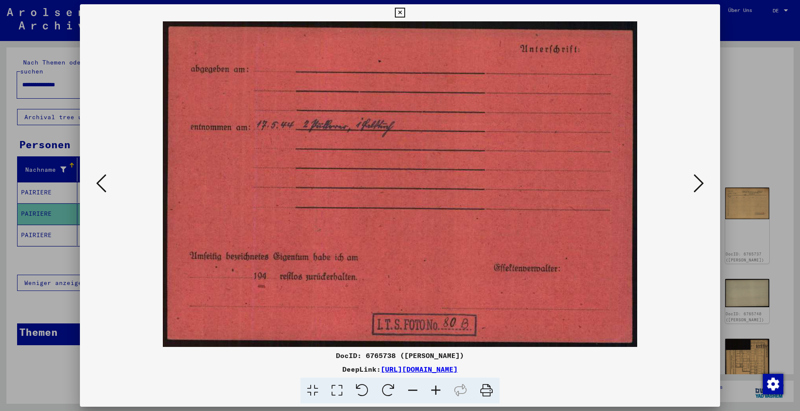
click at [698, 185] on icon at bounding box center [698, 183] width 10 height 21
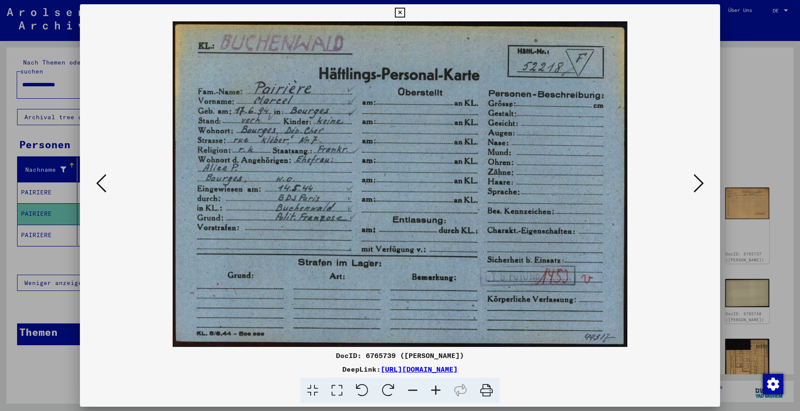
click at [698, 185] on icon at bounding box center [698, 183] width 10 height 21
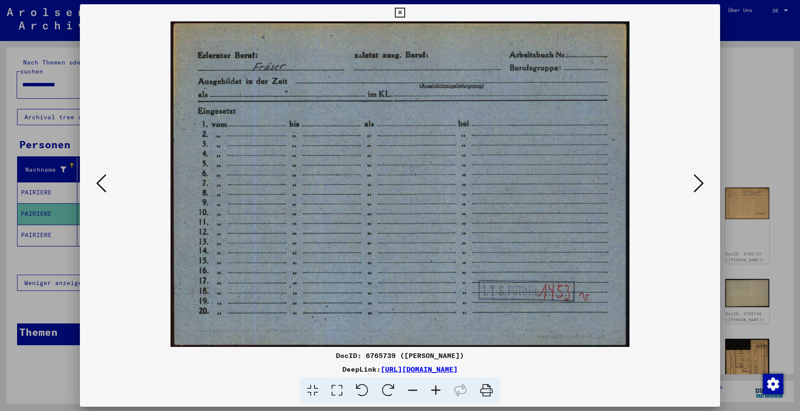
click at [698, 185] on icon at bounding box center [698, 183] width 10 height 21
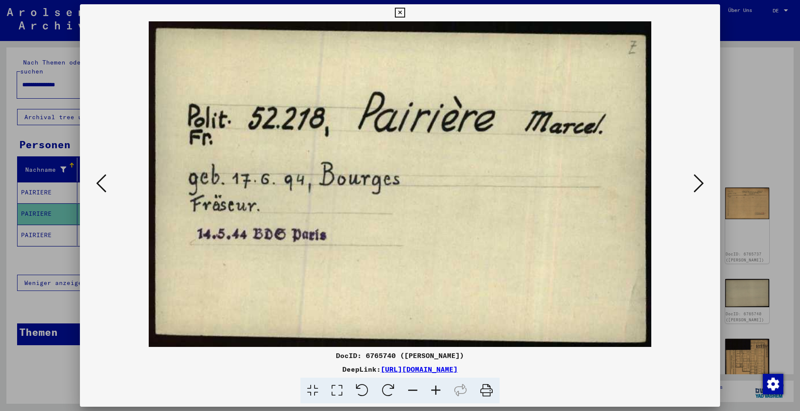
click at [698, 185] on icon at bounding box center [698, 183] width 10 height 21
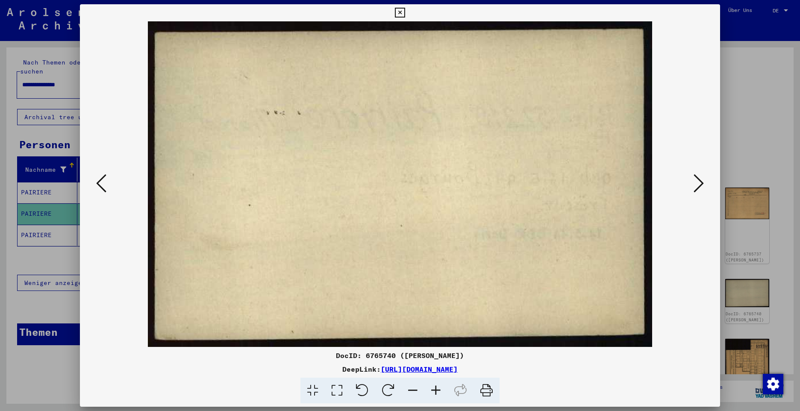
click at [698, 185] on icon at bounding box center [698, 183] width 10 height 21
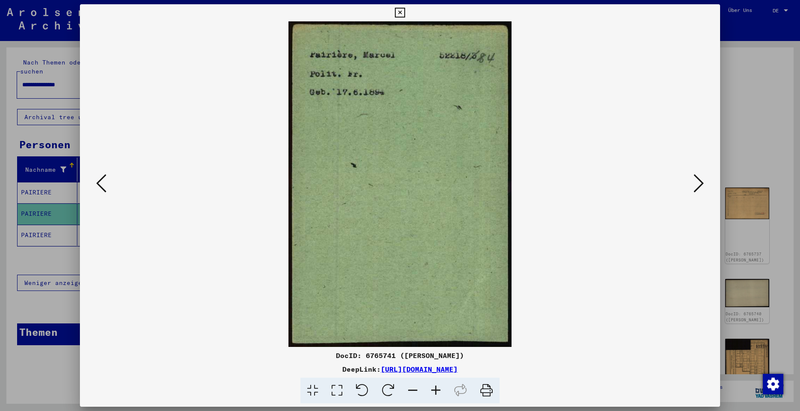
click at [698, 185] on icon at bounding box center [698, 183] width 10 height 21
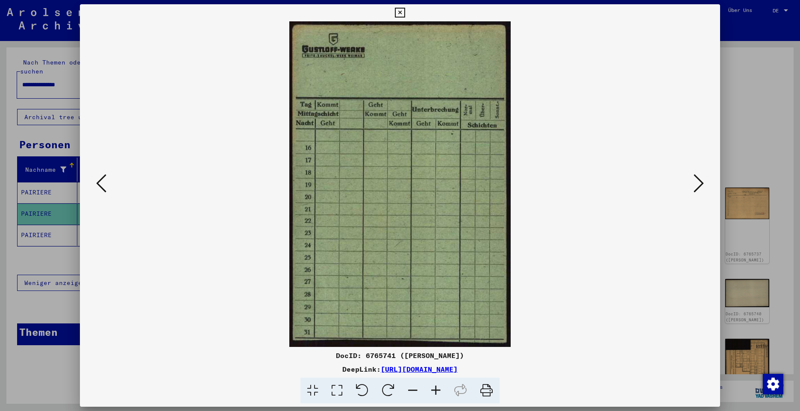
click at [698, 185] on icon at bounding box center [698, 183] width 10 height 21
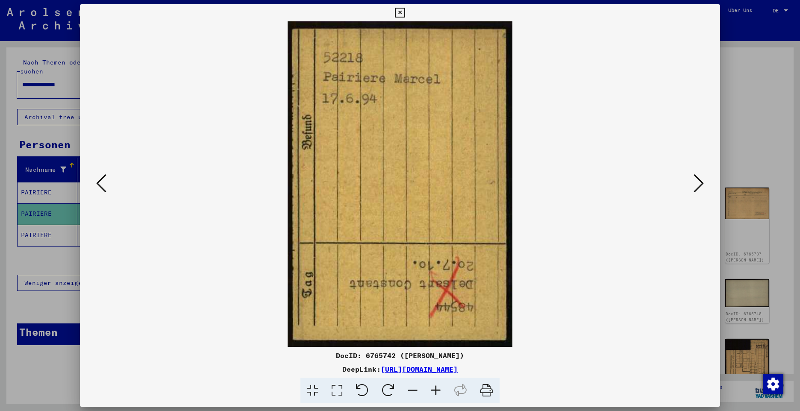
click at [698, 185] on icon at bounding box center [698, 183] width 10 height 21
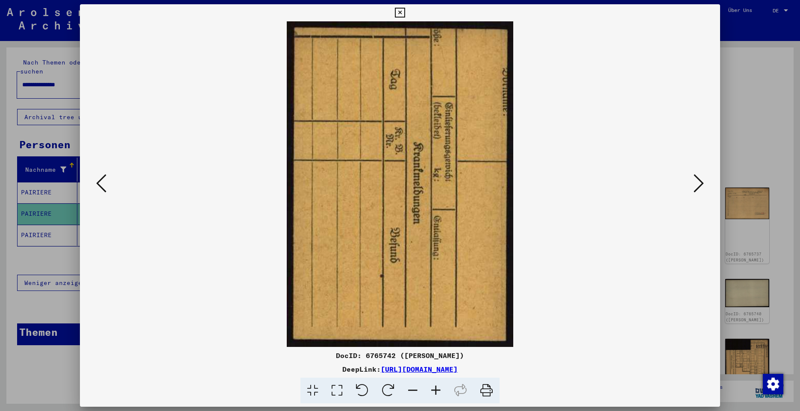
click at [698, 185] on icon at bounding box center [698, 183] width 10 height 21
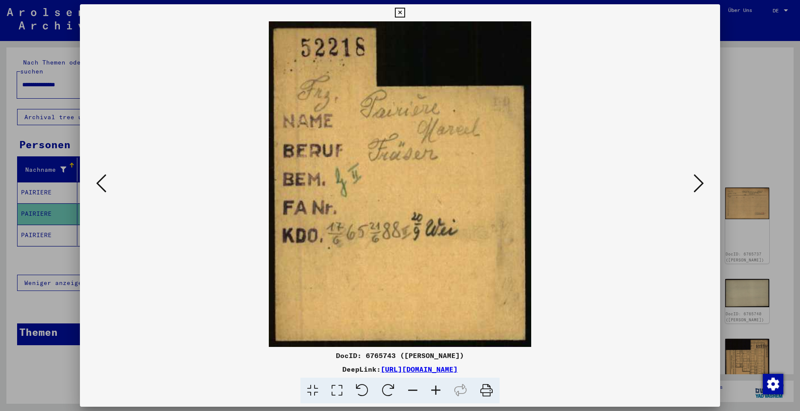
click at [694, 186] on icon at bounding box center [698, 183] width 10 height 21
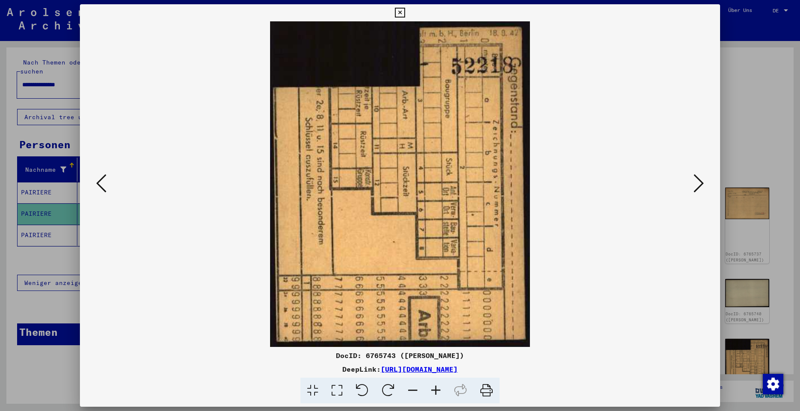
click at [694, 186] on icon at bounding box center [698, 183] width 10 height 21
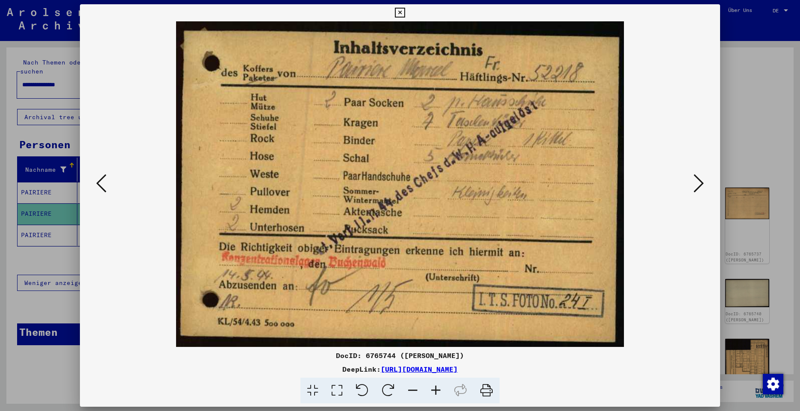
click at [694, 186] on icon at bounding box center [698, 183] width 10 height 21
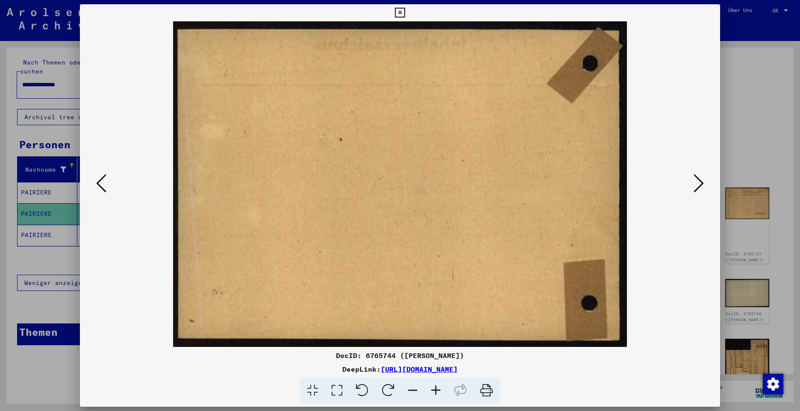
click at [694, 186] on icon at bounding box center [698, 183] width 10 height 21
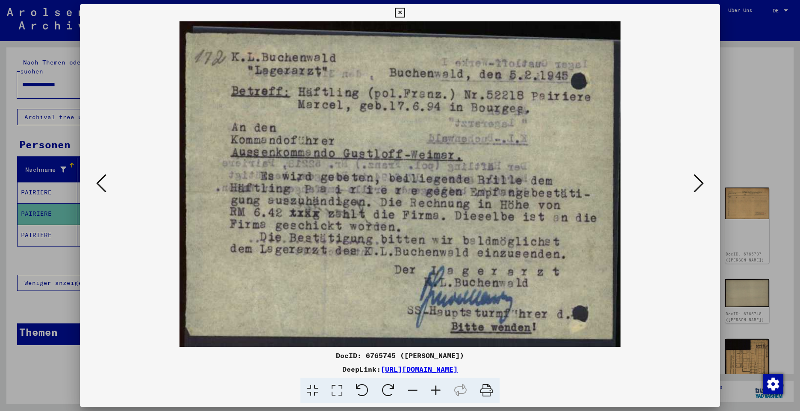
click at [694, 186] on icon at bounding box center [698, 183] width 10 height 21
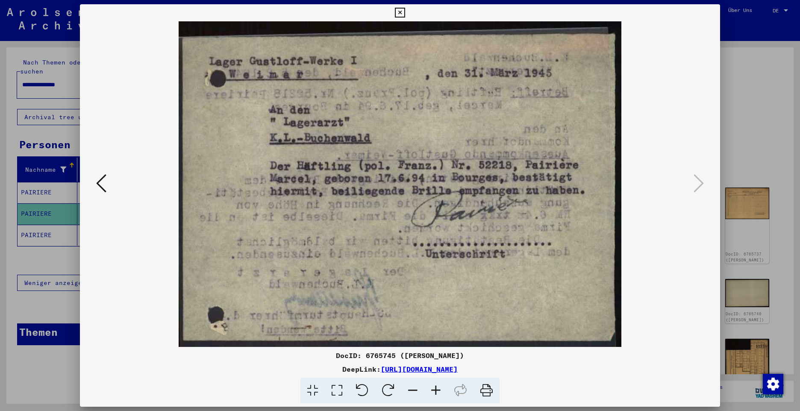
click at [397, 14] on icon at bounding box center [400, 13] width 10 height 10
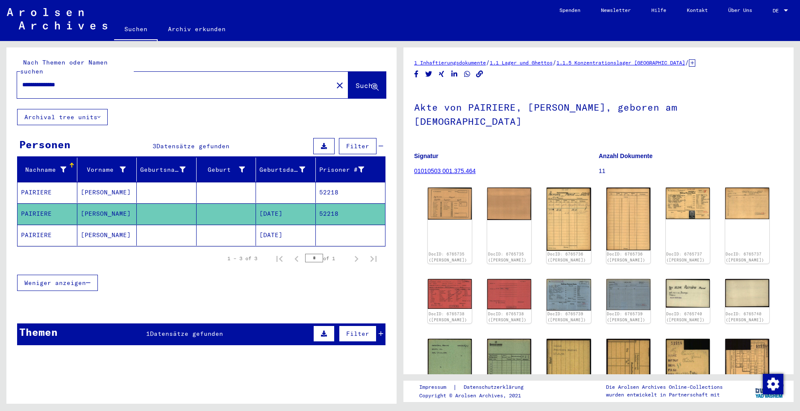
click at [28, 226] on mat-cell "PAIRIERE" at bounding box center [48, 235] width 60 height 21
